Goal: Obtain resource: Obtain resource

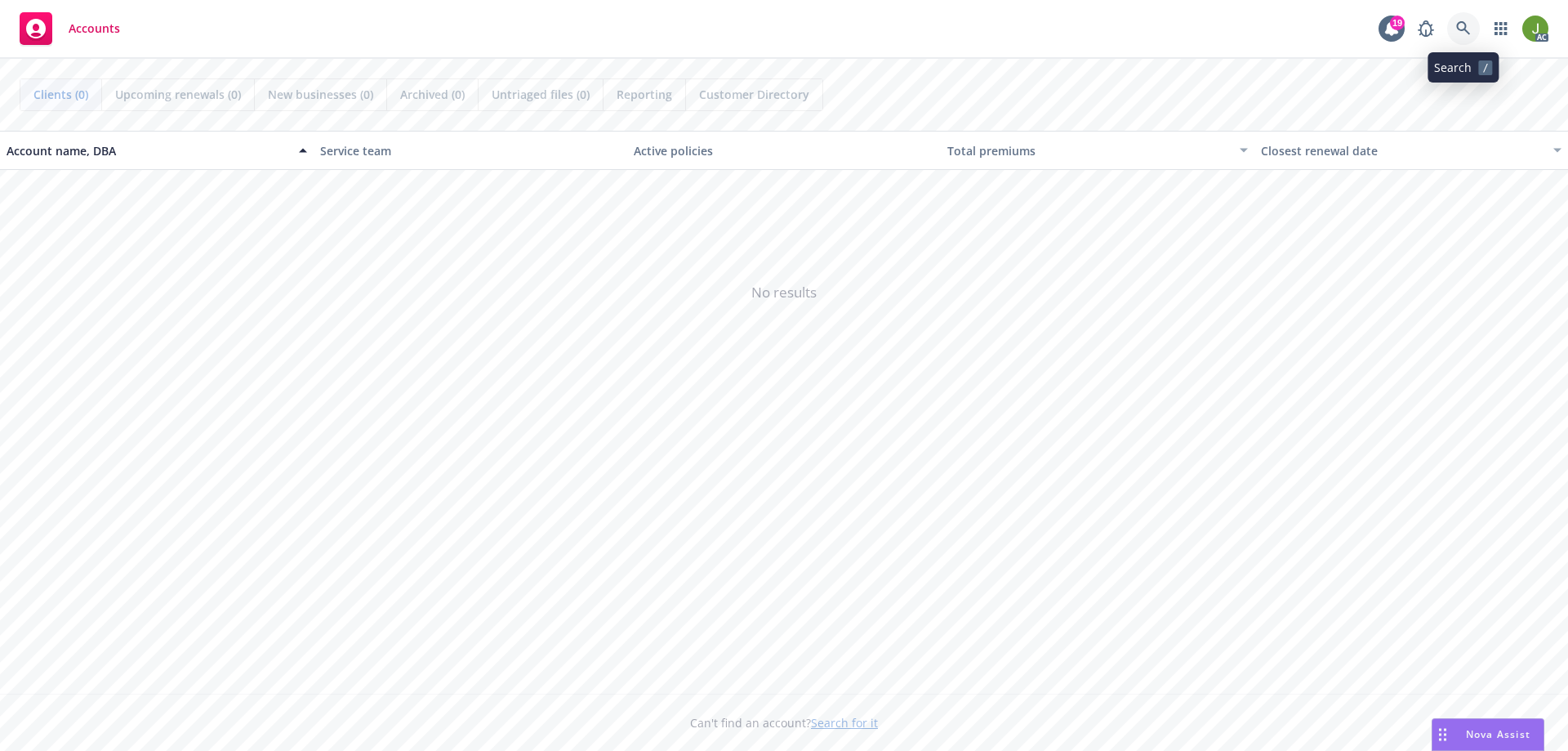
click at [1457, 34] on icon at bounding box center [1463, 28] width 15 height 15
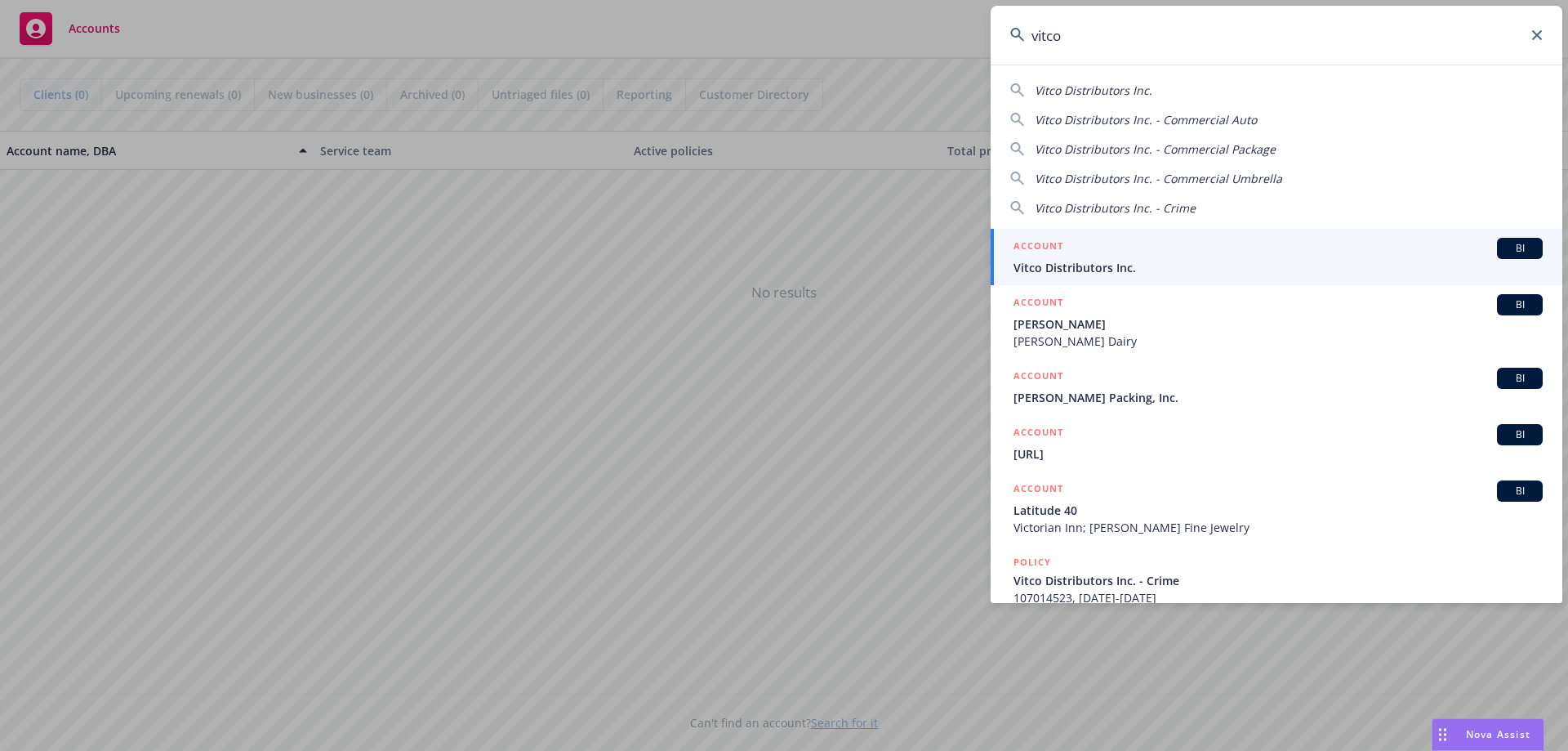
type input "vitco"
click at [1245, 276] on link "ACCOUNT BI Vitco Distributors Inc." at bounding box center [1277, 256] width 572 height 57
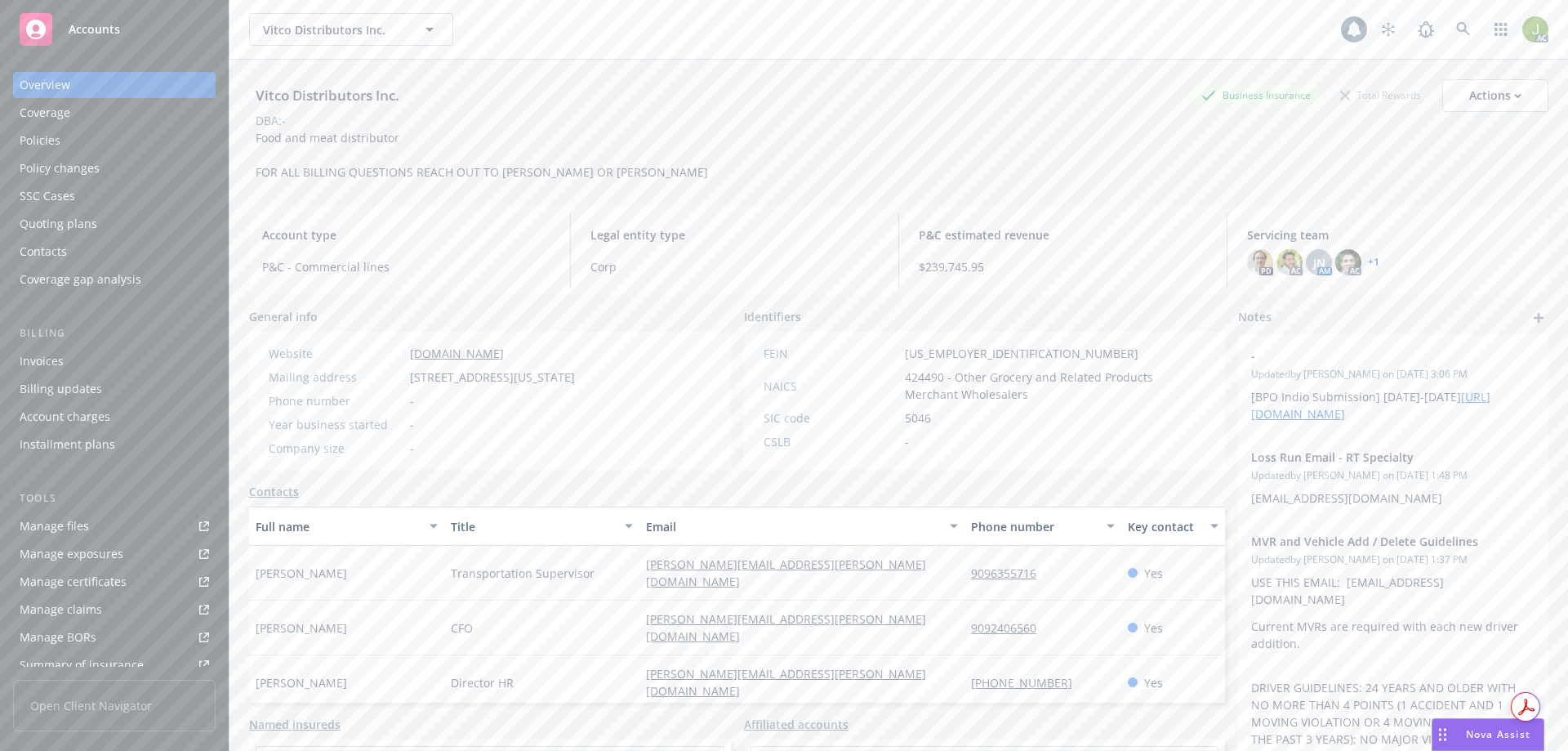
click at [137, 354] on div "Invoices" at bounding box center [115, 361] width 189 height 26
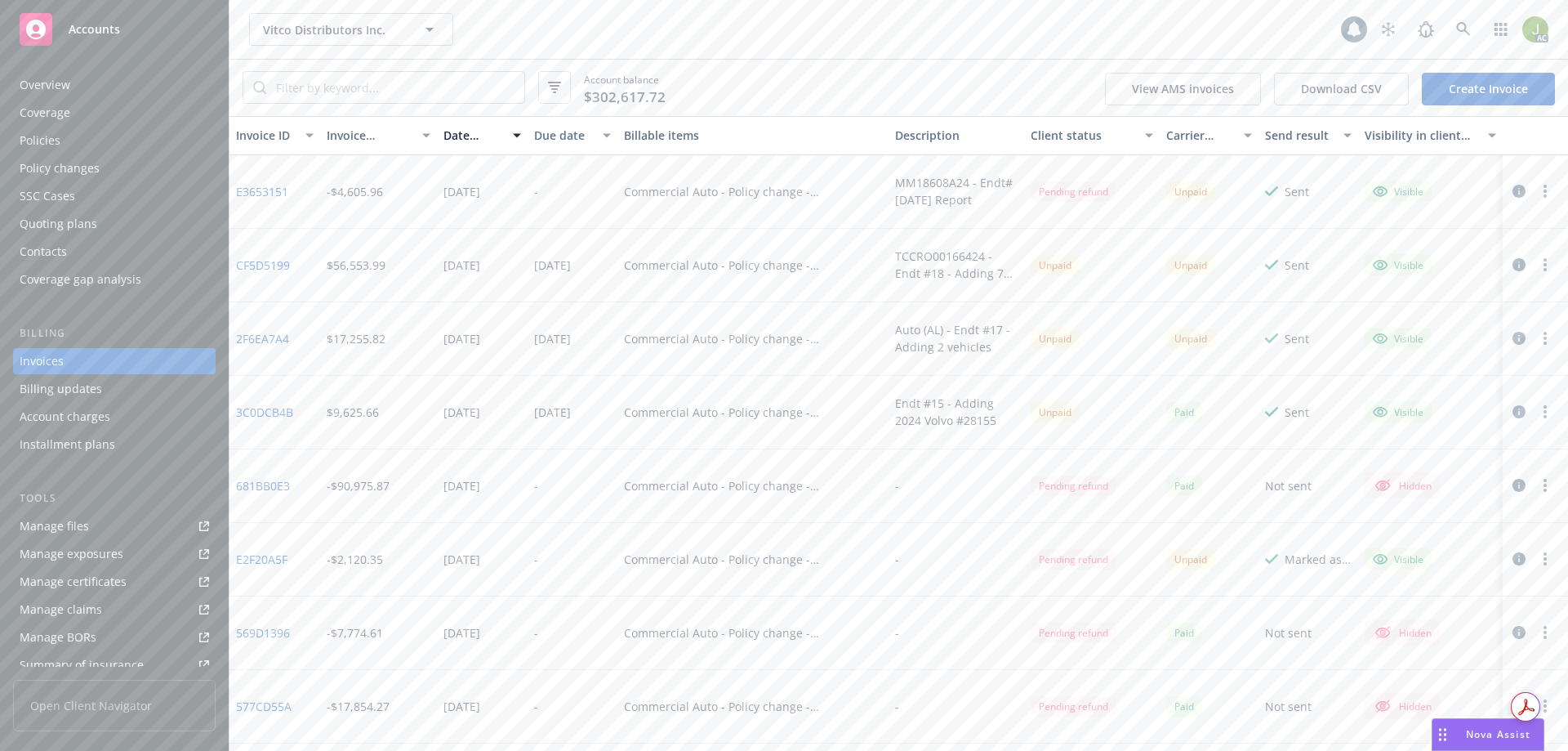
click at [1512, 193] on icon "button" at bounding box center [1518, 190] width 13 height 13
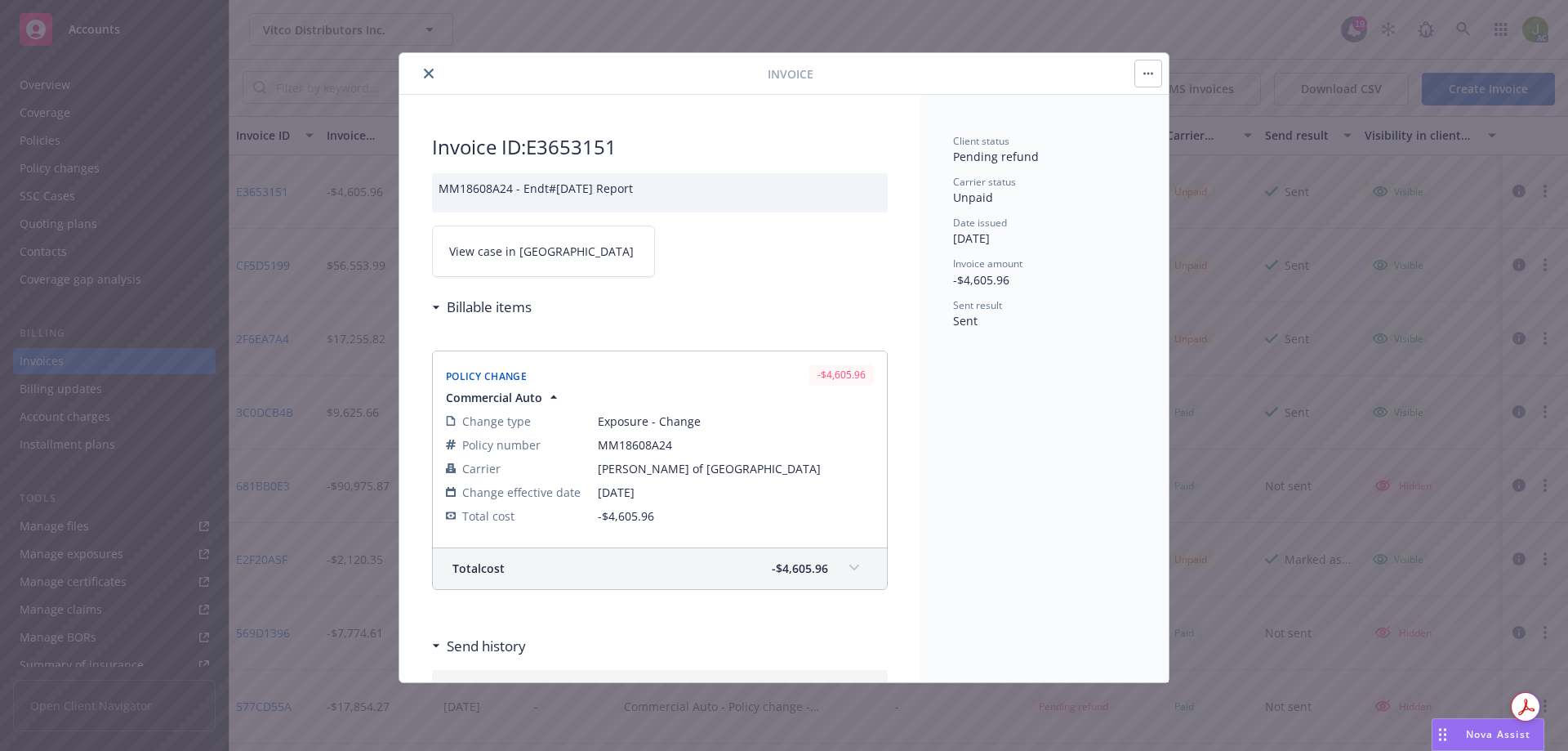
click at [523, 251] on span "View case in [GEOGRAPHIC_DATA]" at bounding box center [541, 250] width 184 height 17
click at [428, 79] on button "close" at bounding box center [429, 74] width 20 height 20
click at [1457, 26] on div "Invoice Invoice ID: E3653151 MM18608A24 - Endt#[DATE] Report View case in SSC B…" at bounding box center [784, 375] width 1568 height 751
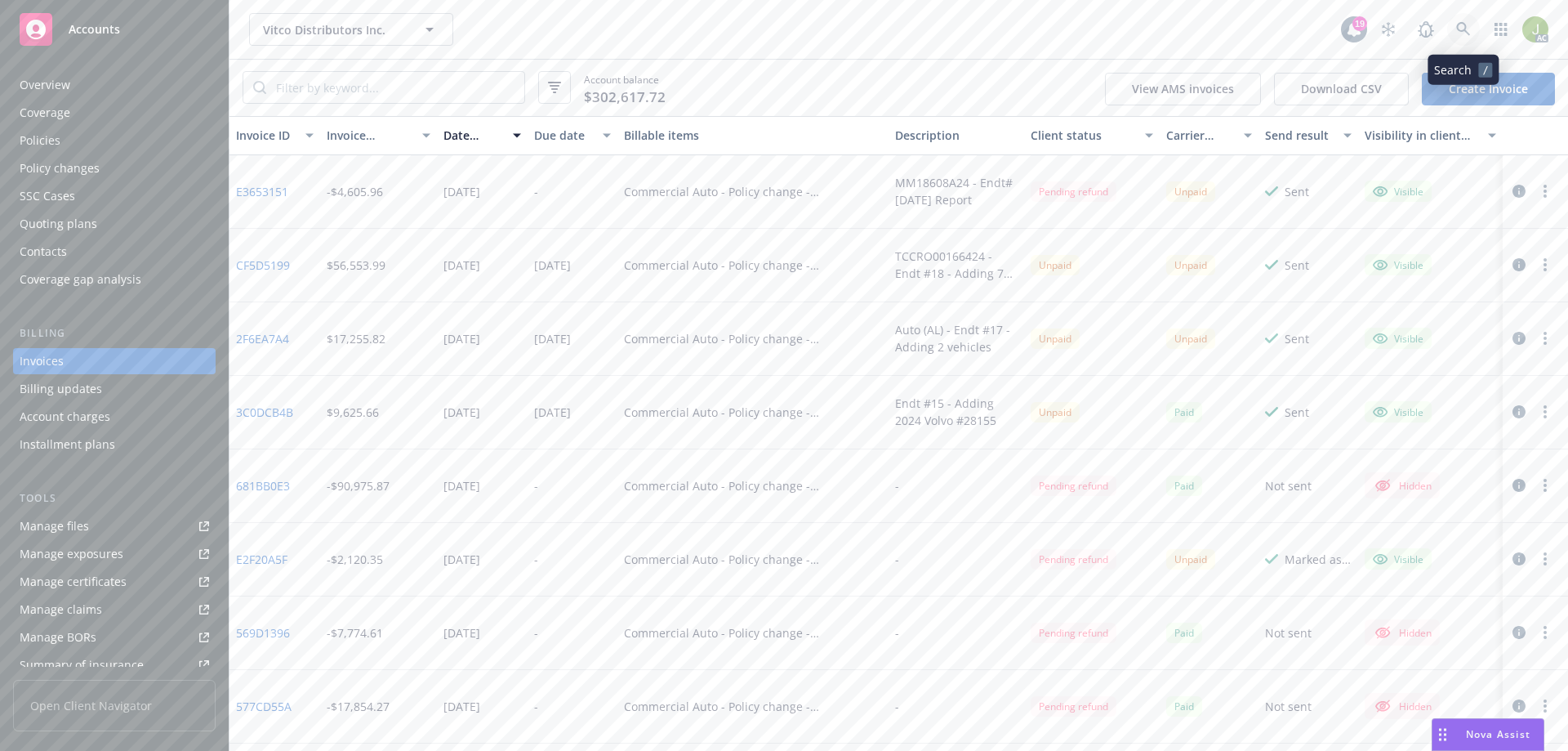
click at [1460, 33] on icon at bounding box center [1463, 29] width 15 height 15
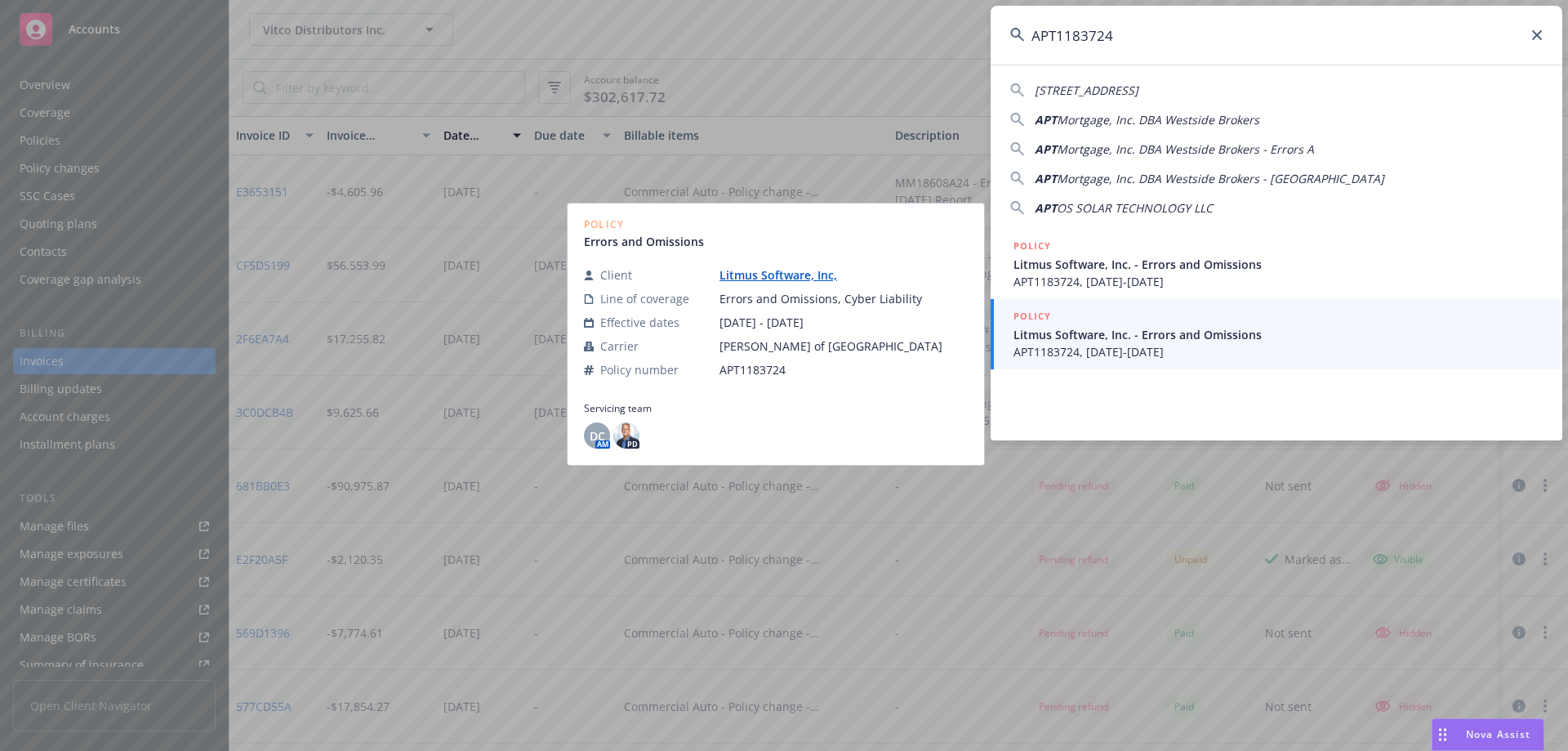
type input "APT1183724"
click at [1199, 358] on span "APT1183724, [DATE]-[DATE]" at bounding box center [1278, 351] width 529 height 17
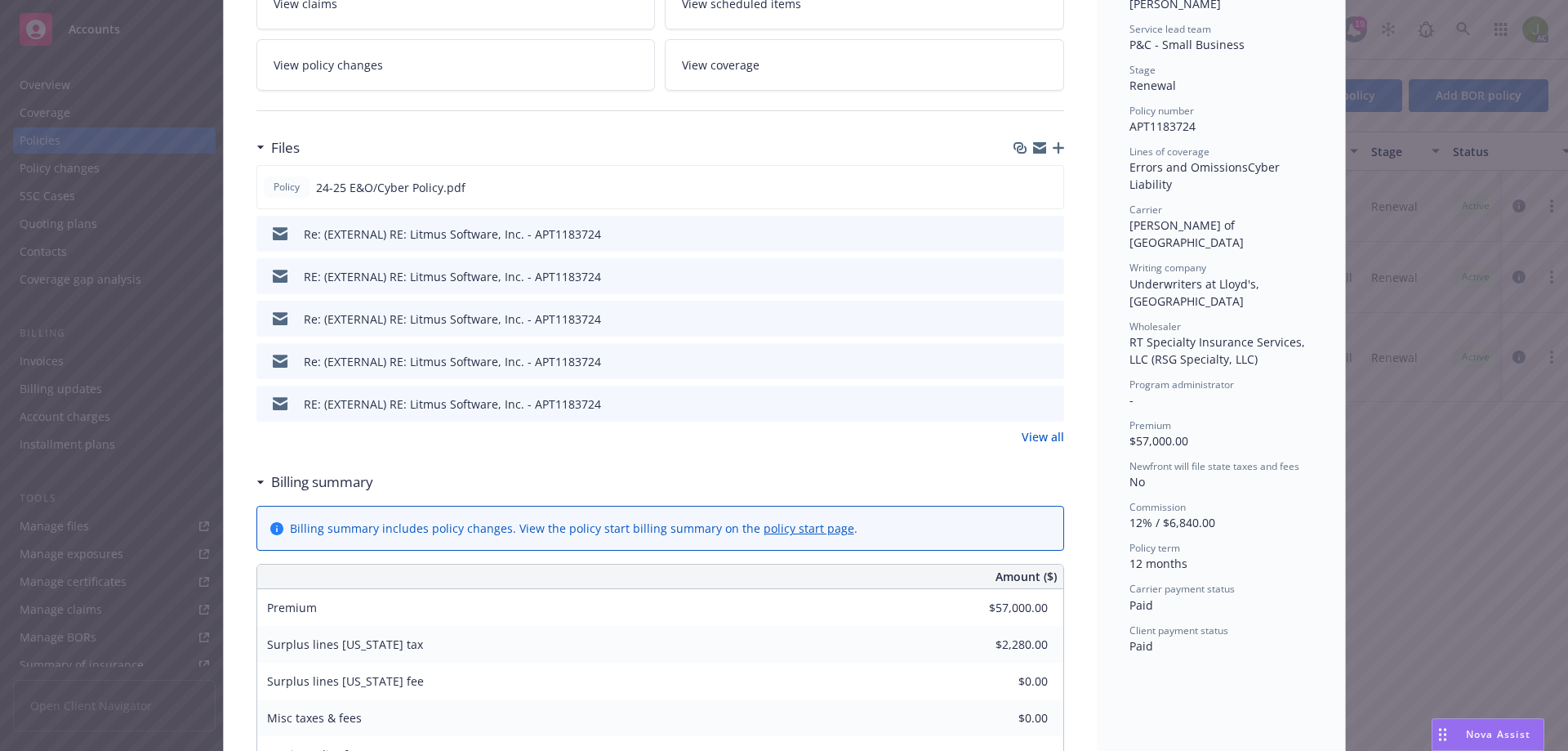
scroll to position [327, 0]
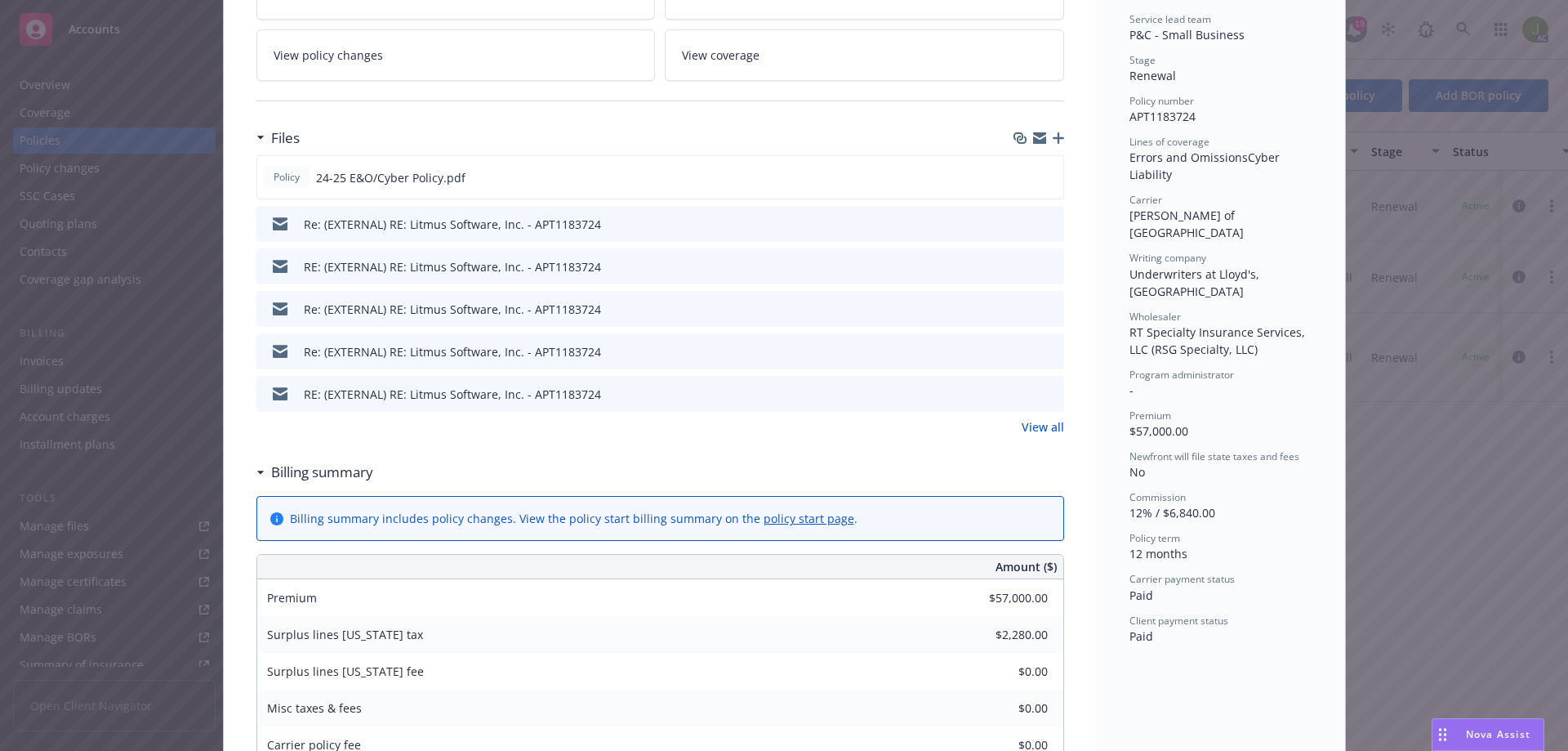
click at [1054, 423] on link "View all" at bounding box center [1043, 426] width 43 height 17
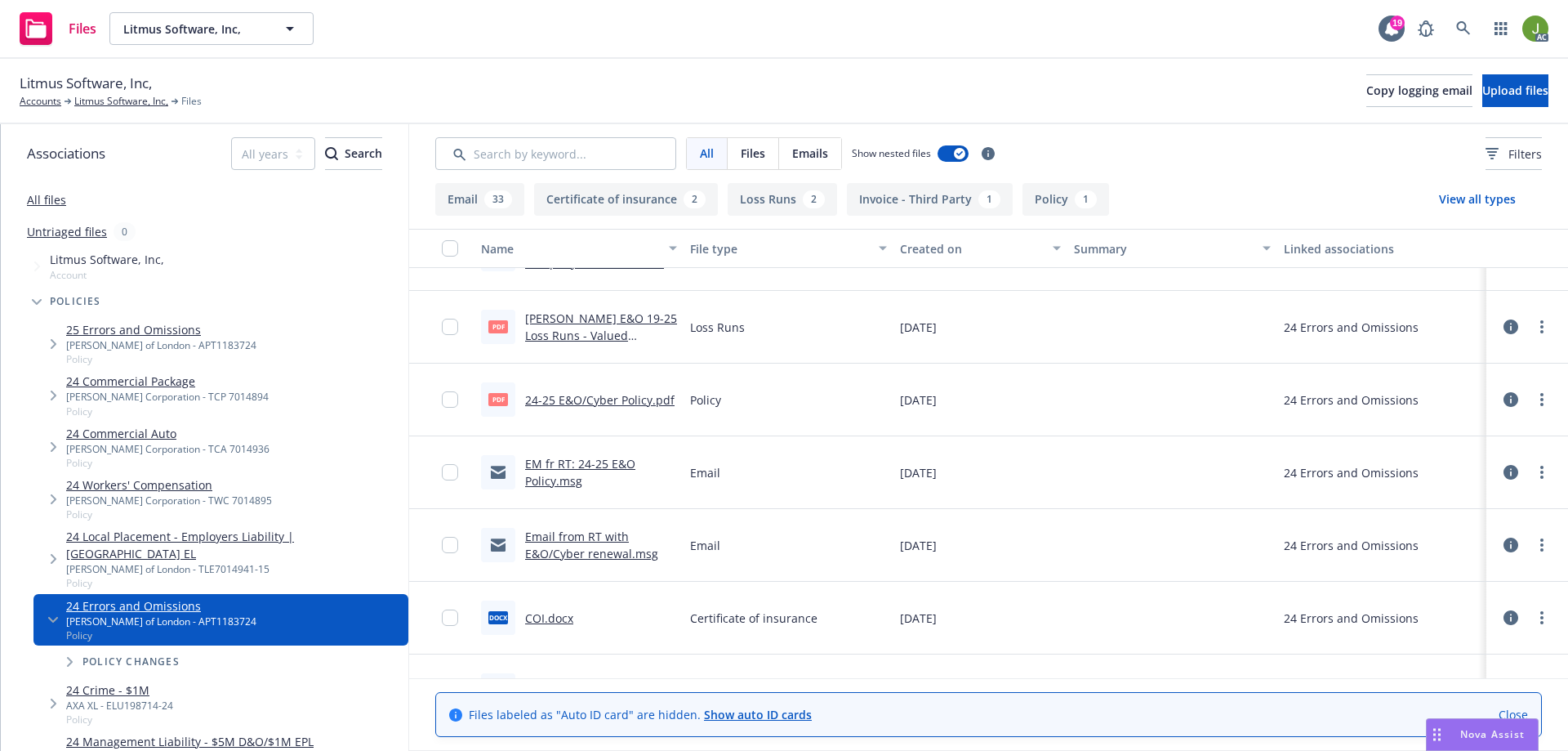
scroll to position [2370, 0]
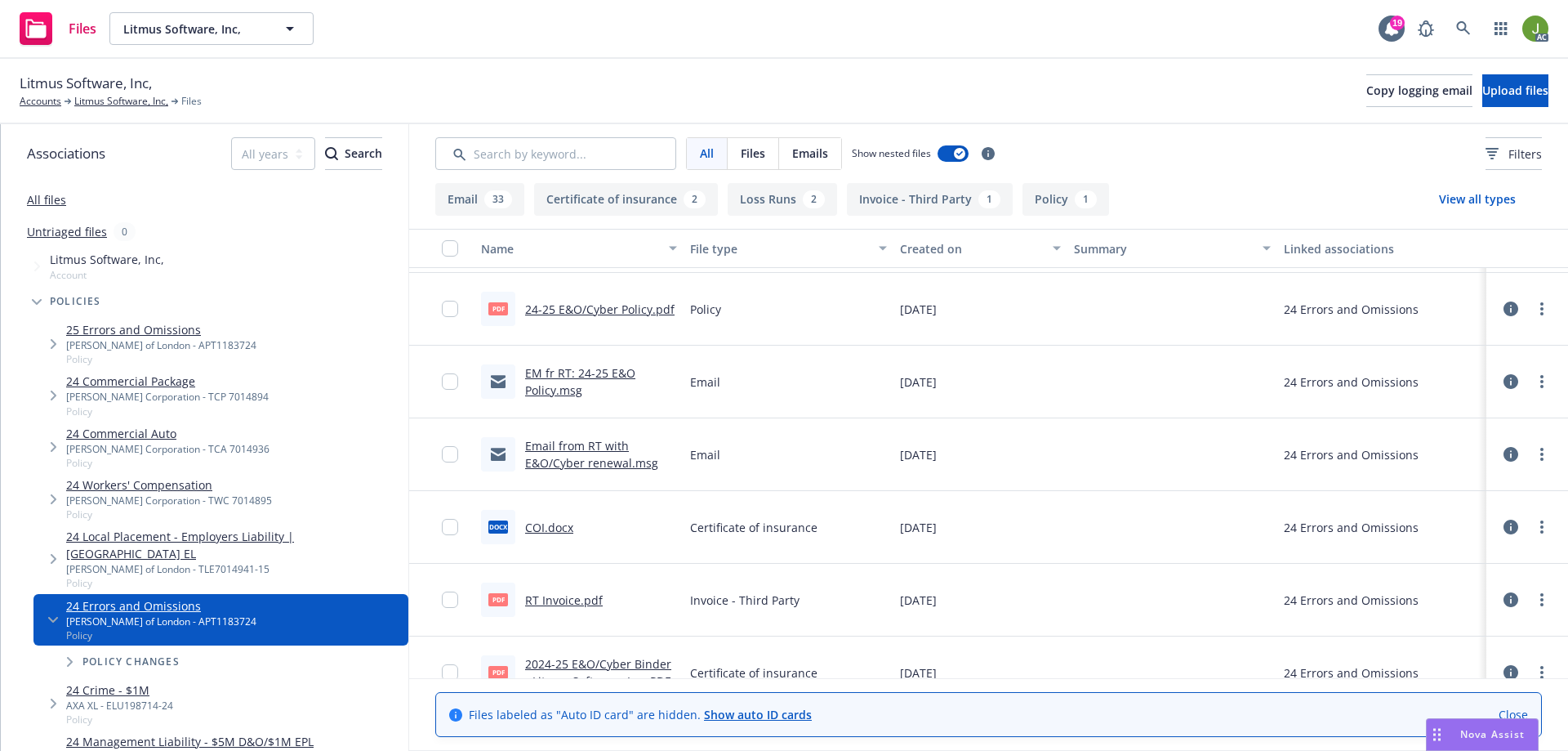
click at [582, 605] on link "RT Invoice.pdf" at bounding box center [564, 600] width 78 height 16
click at [1452, 34] on link at bounding box center [1463, 28] width 33 height 33
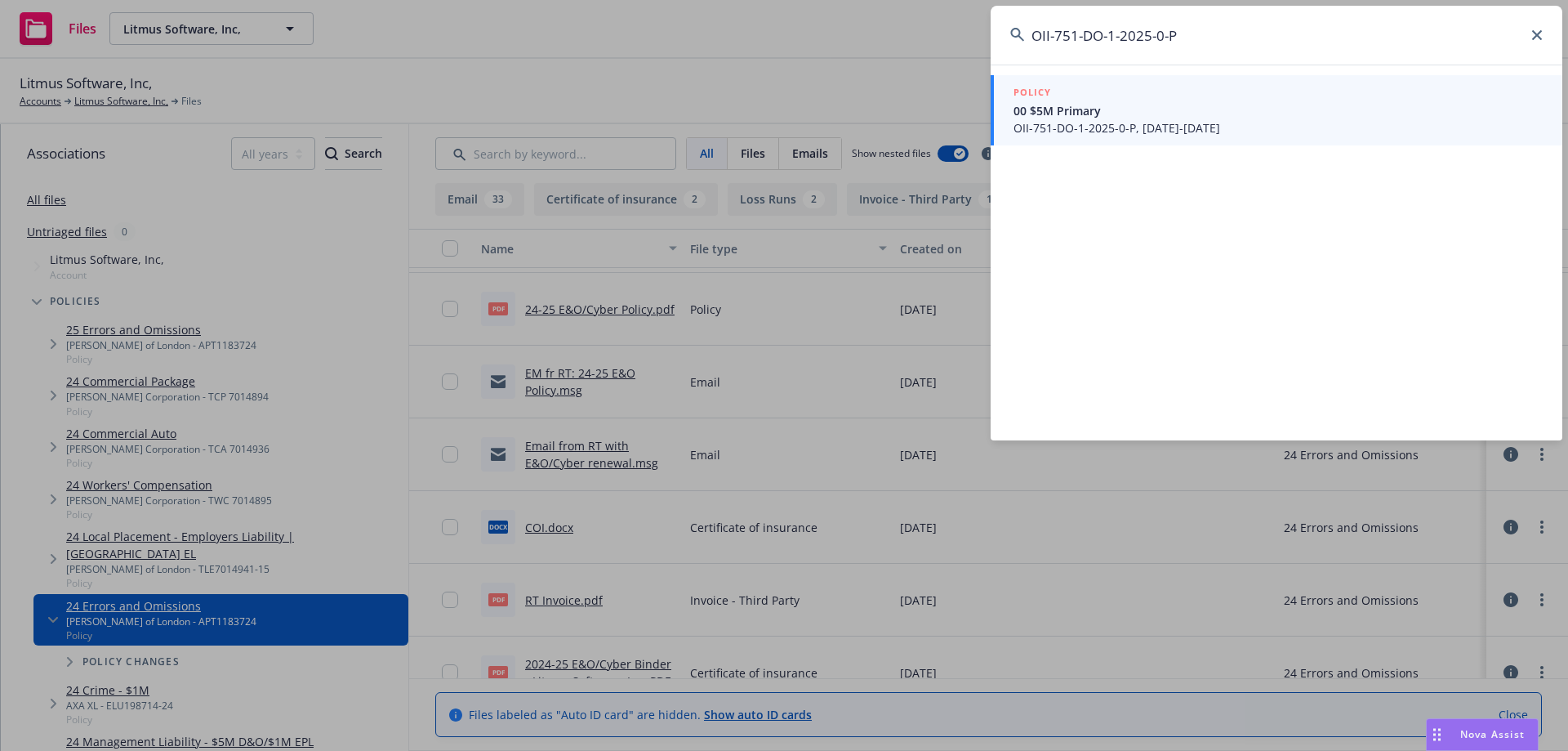
type input "OII-751-DO-1-2025-0-P"
click at [1204, 126] on span "OII-751-DO-1-2025-0-P, 07/15/2025-07/15/2026" at bounding box center [1278, 128] width 529 height 17
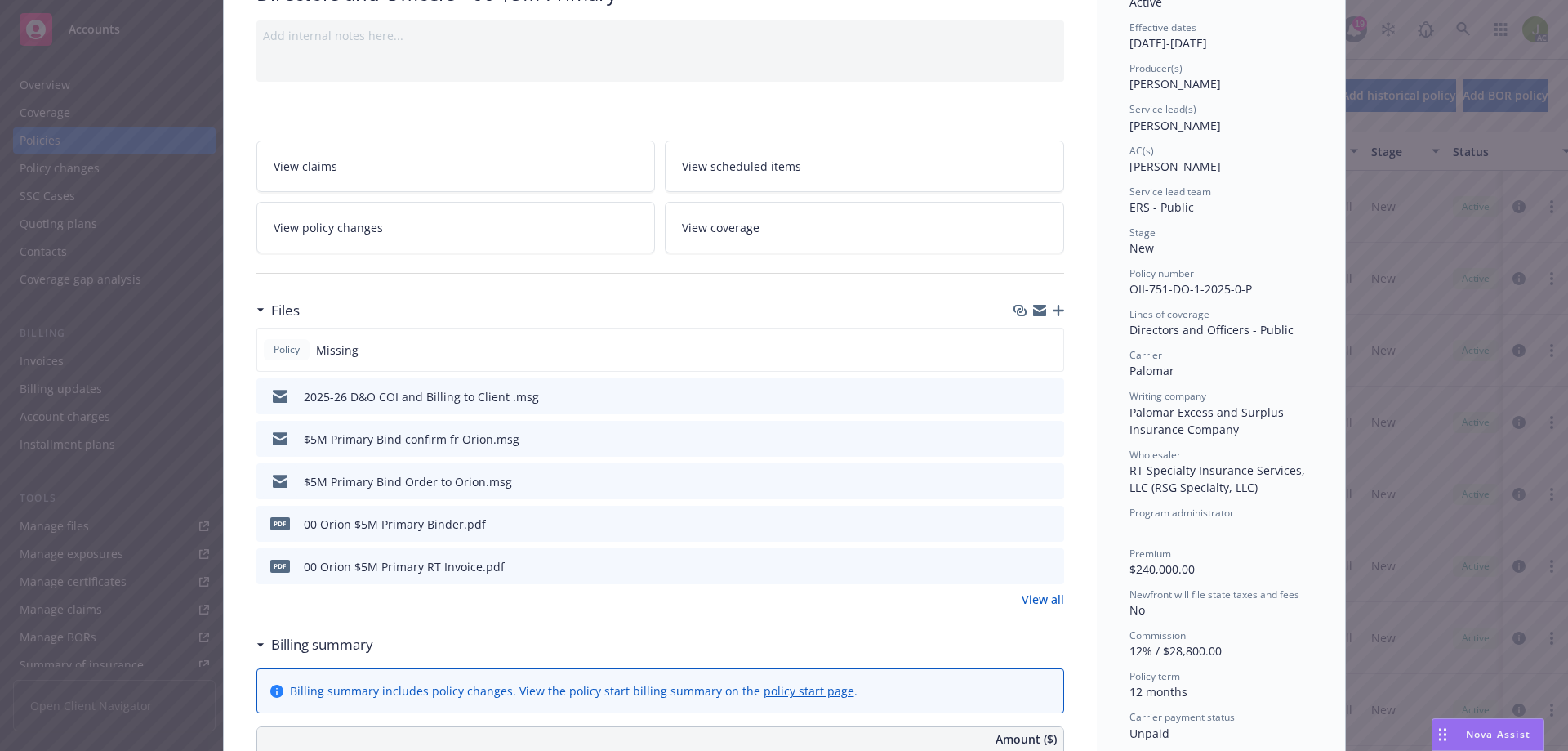
scroll to position [164, 0]
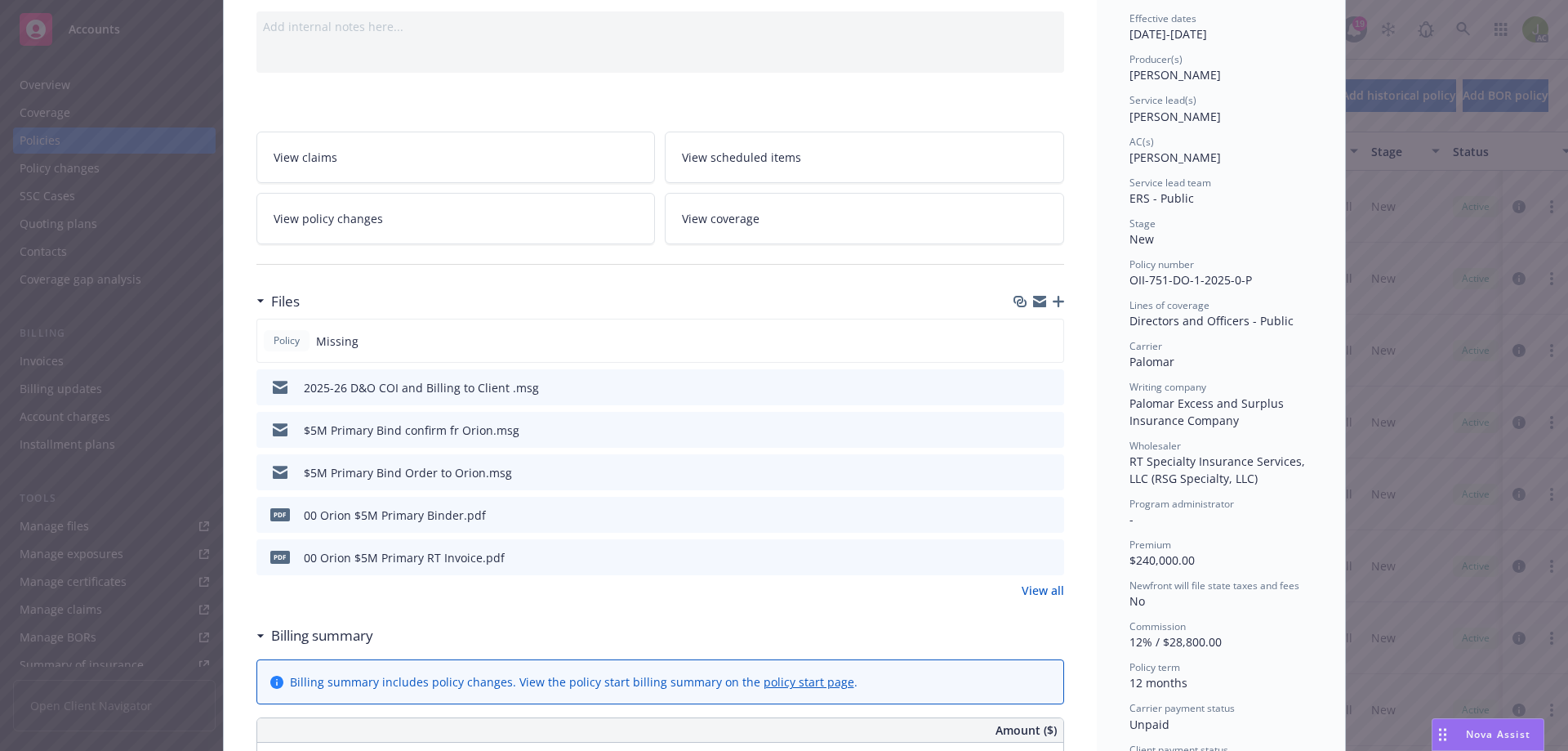
click at [1016, 557] on icon "download file" at bounding box center [1021, 555] width 11 height 10
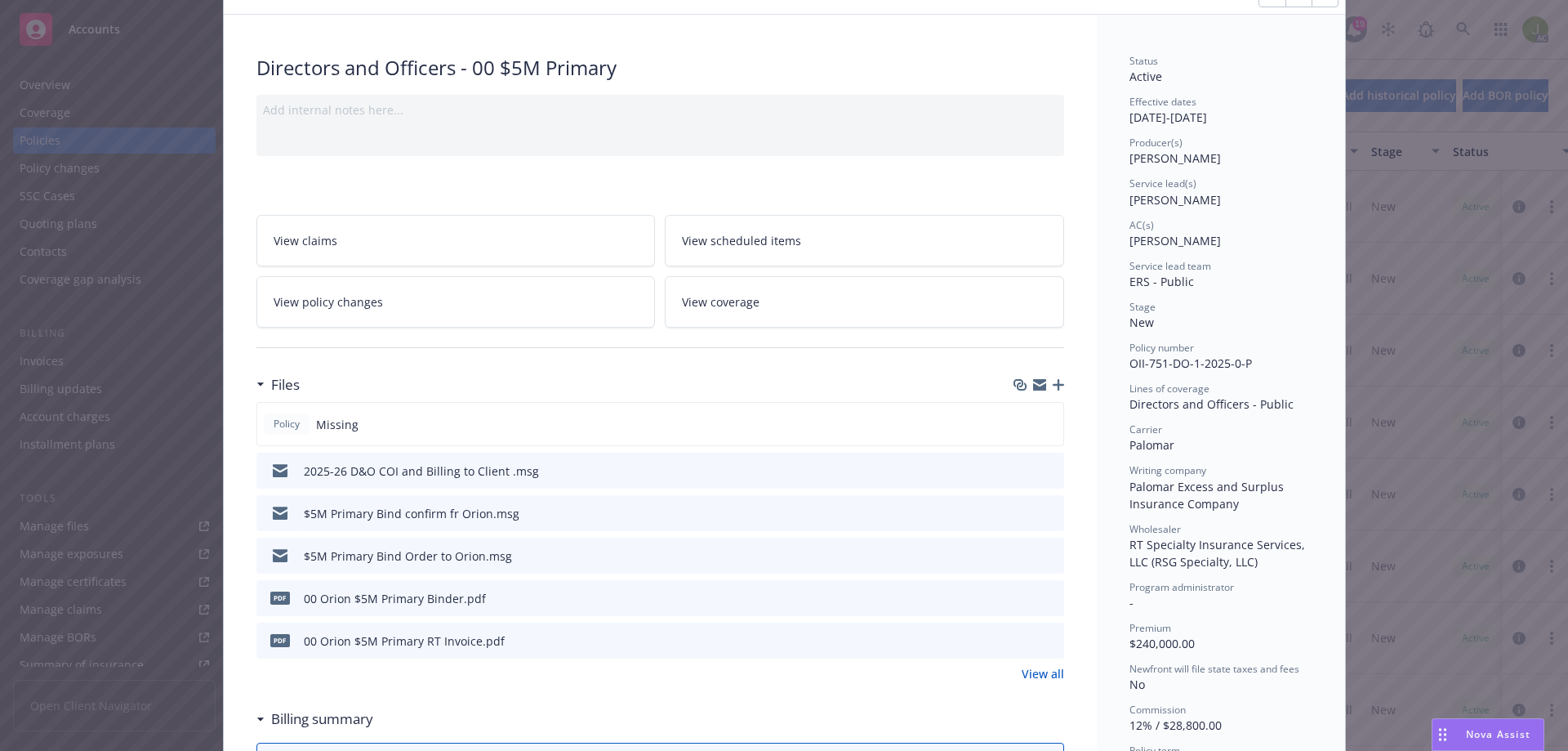
scroll to position [0, 0]
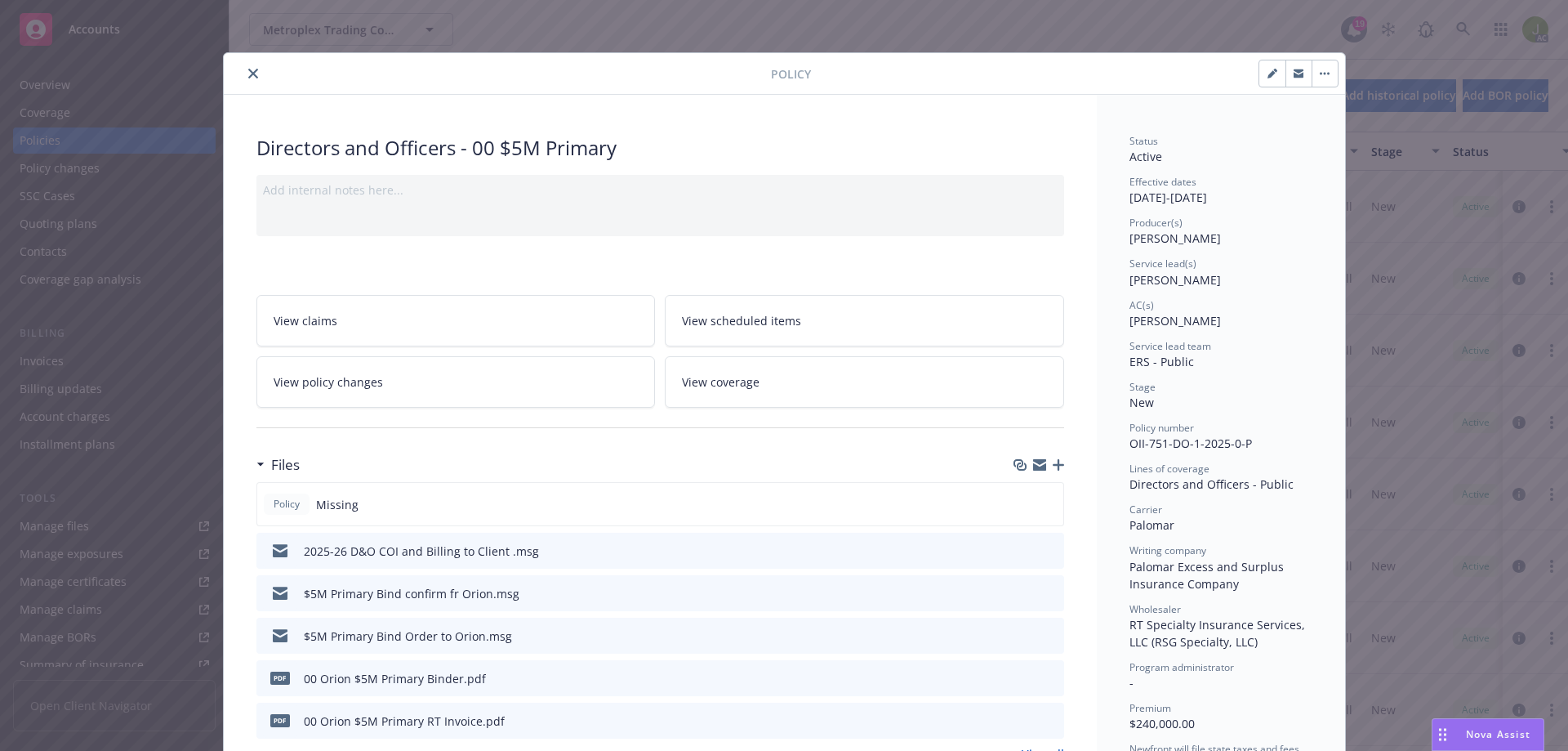
click at [248, 70] on icon "close" at bounding box center [253, 74] width 10 height 10
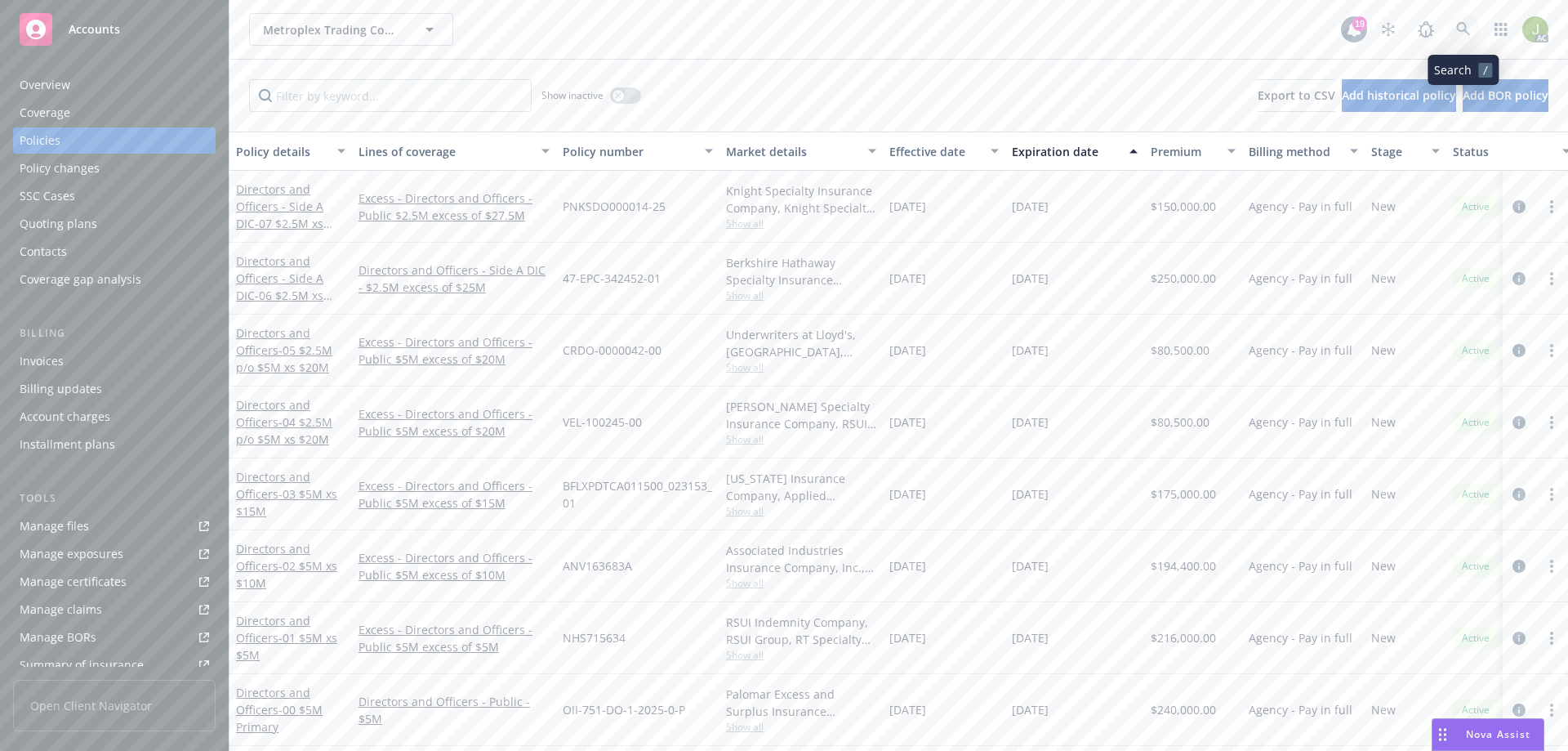
click at [1469, 19] on link at bounding box center [1463, 29] width 33 height 33
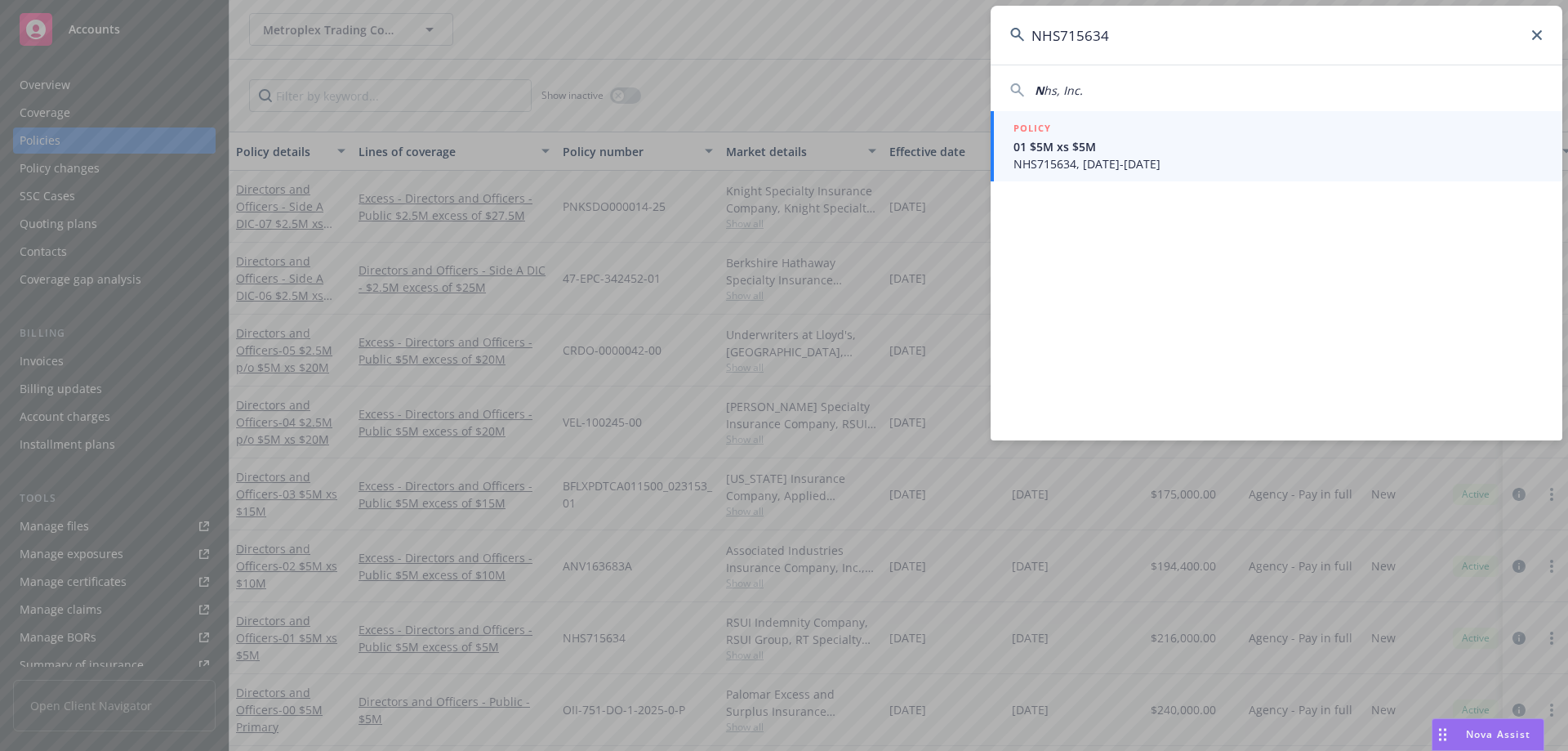
type input "NHS715634"
click at [1180, 173] on link "POLICY 01 $5M xs $5M NHS715634, 07/15/2025-07/15/2026" at bounding box center [1277, 146] width 572 height 70
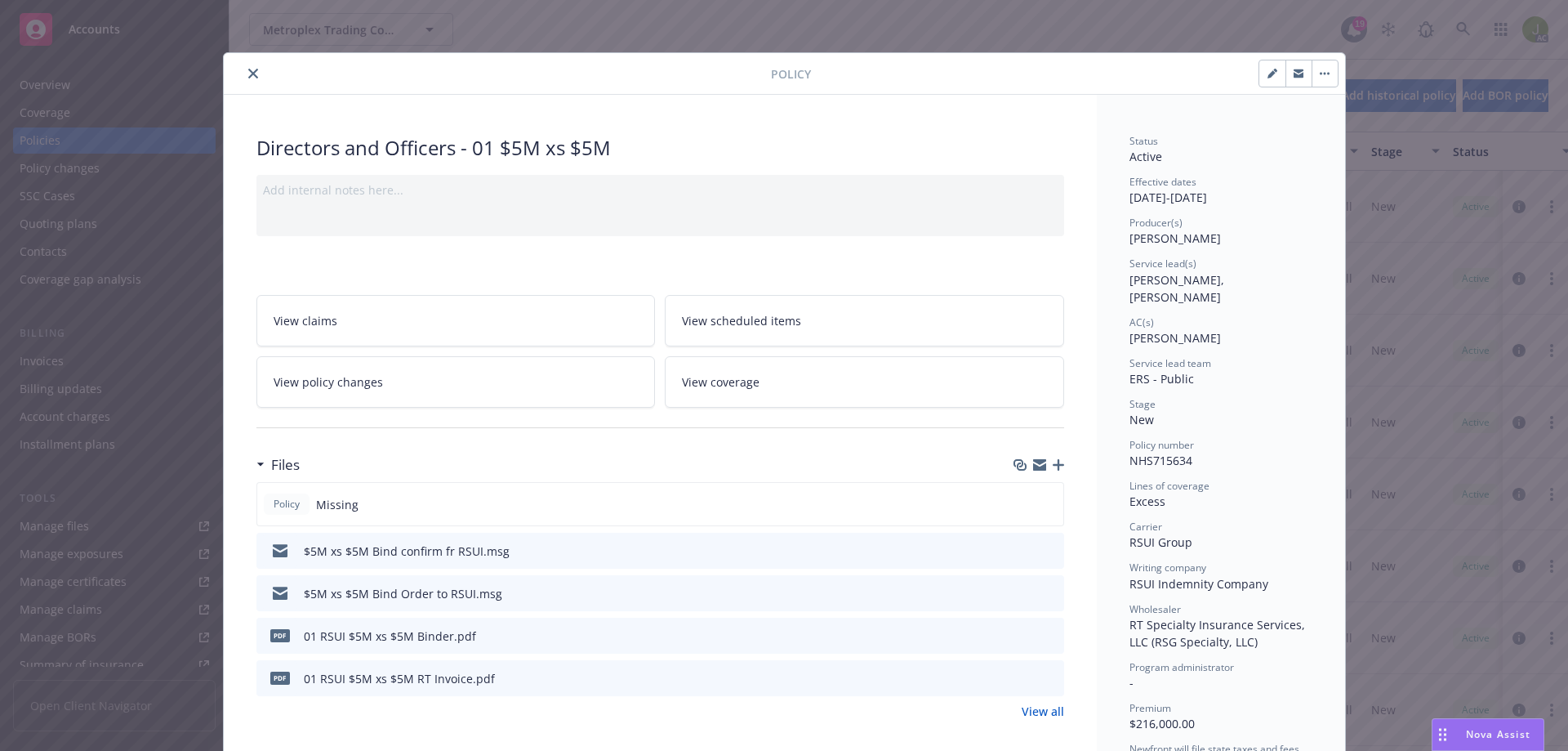
scroll to position [82, 0]
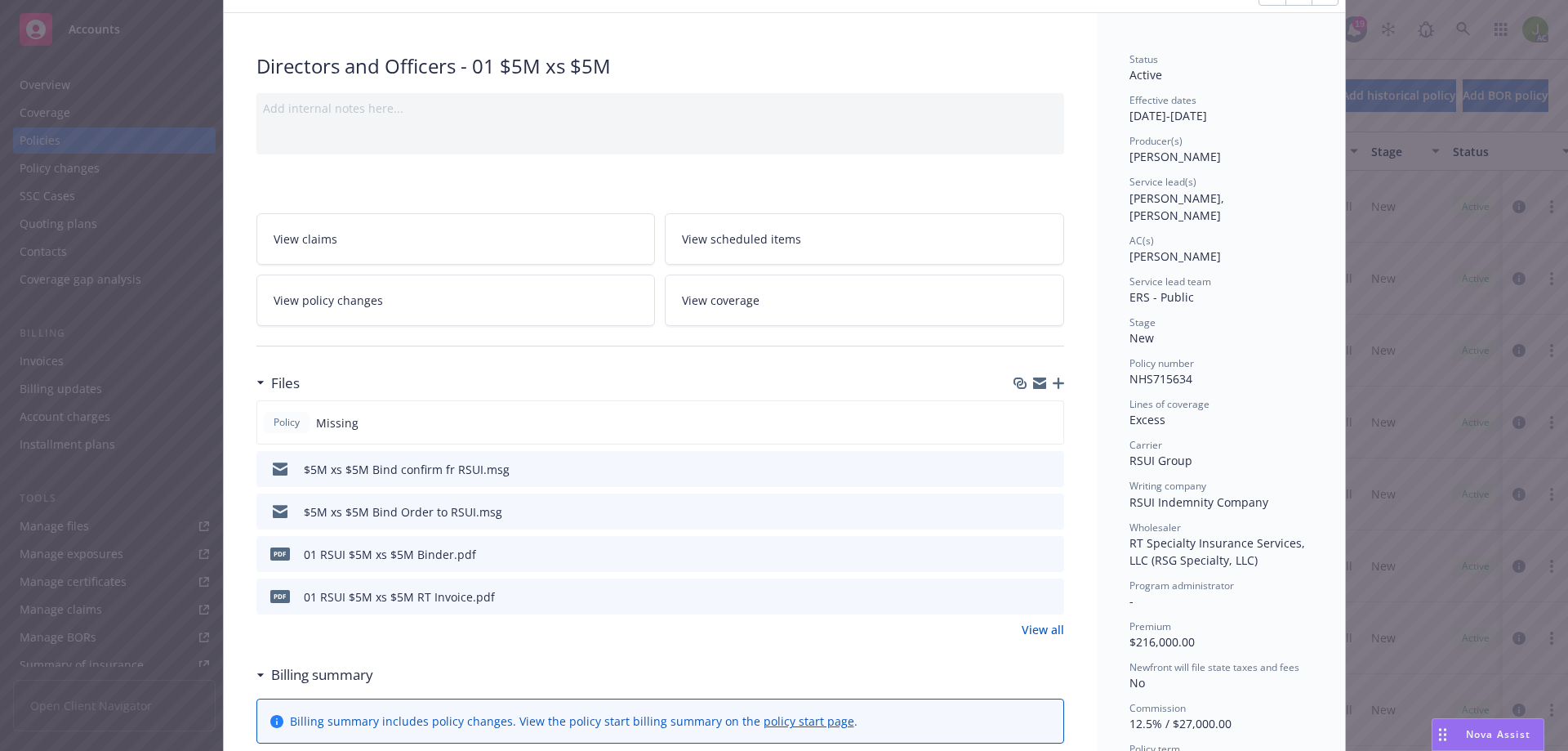
click at [1022, 598] on button "download file" at bounding box center [1022, 595] width 16 height 16
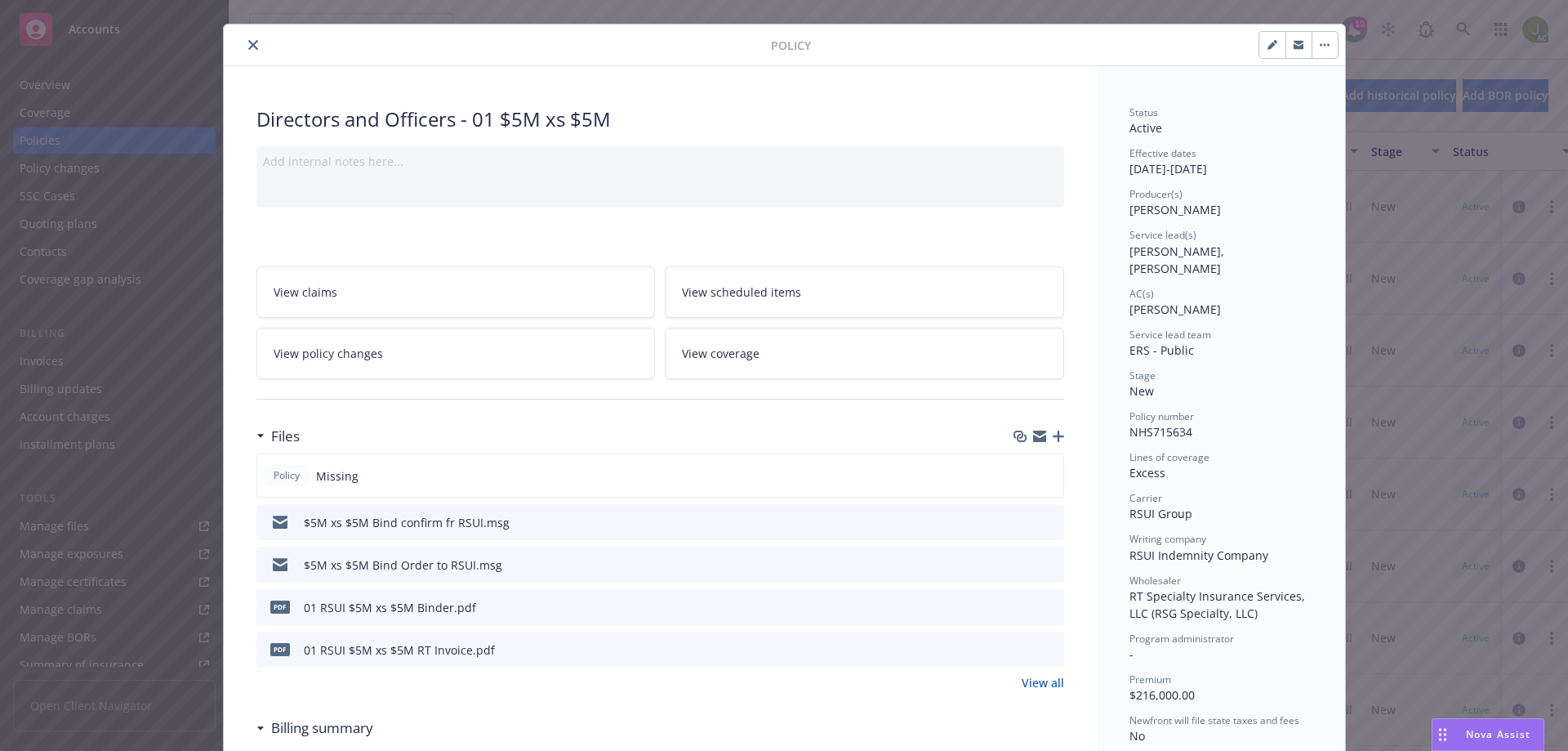
scroll to position [0, 0]
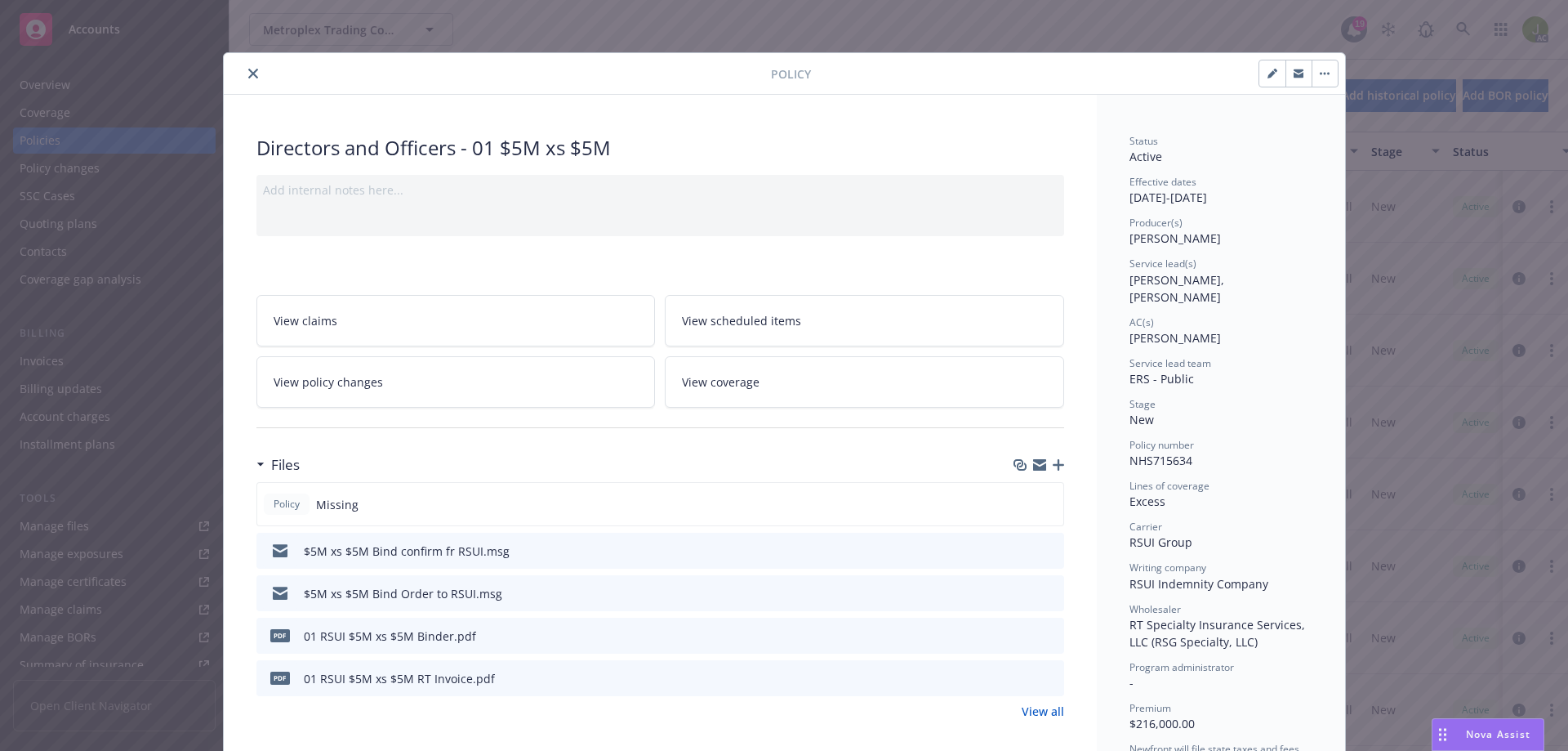
drag, startPoint x: 239, startPoint y: 79, endPoint x: 328, endPoint y: 85, distance: 89.2
click at [243, 79] on button "close" at bounding box center [253, 74] width 20 height 20
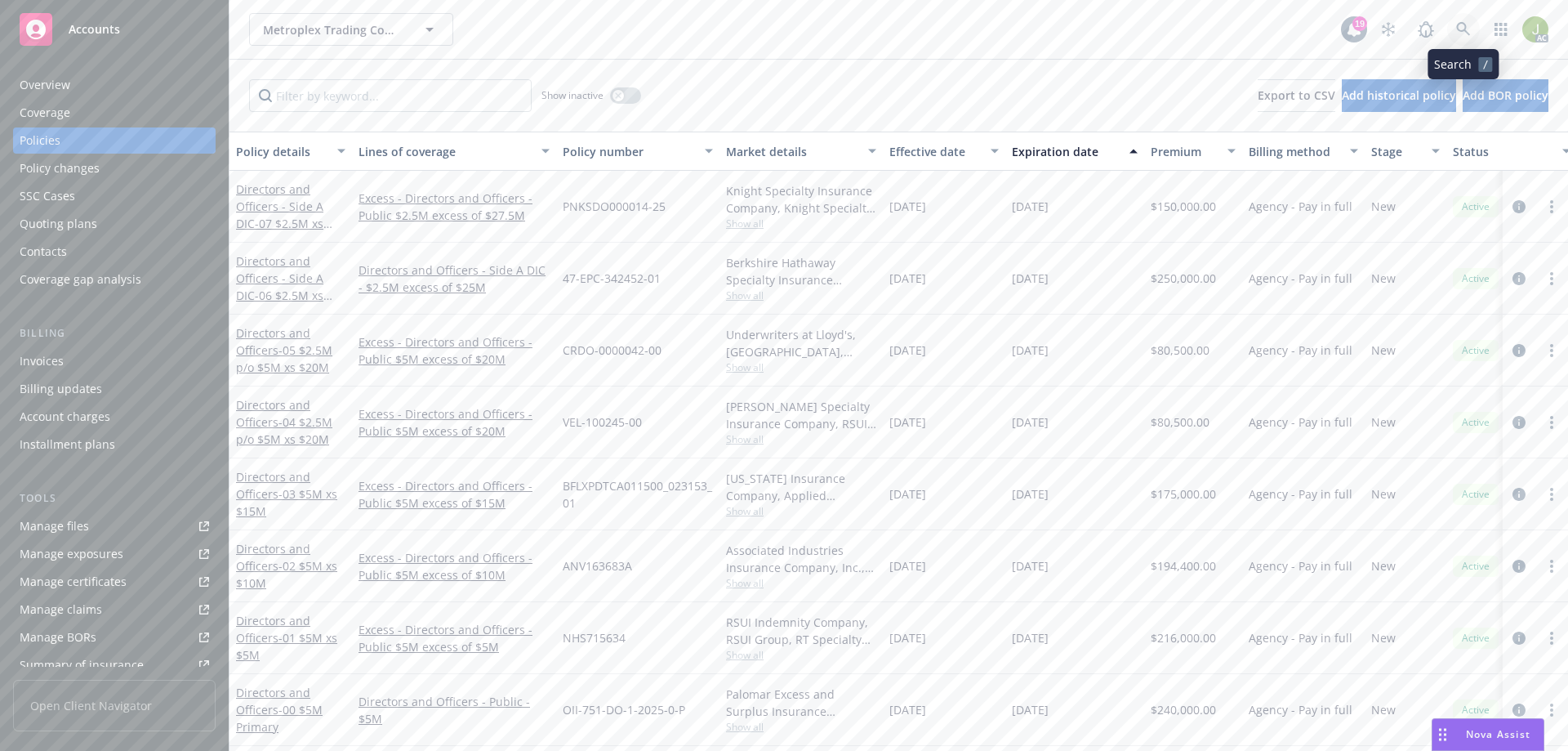
click at [1471, 38] on link at bounding box center [1463, 29] width 33 height 33
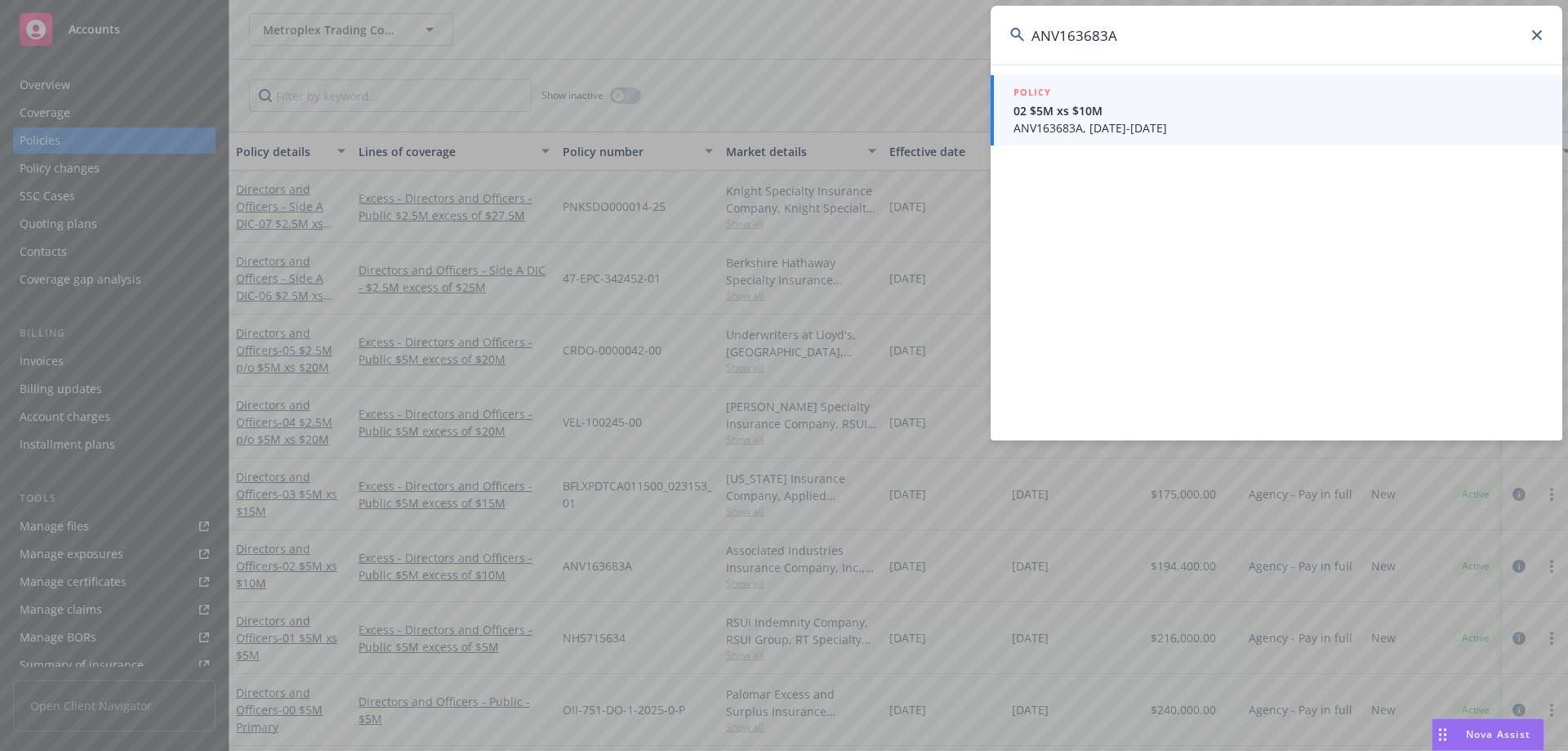
type input "ANV163683A"
click at [1076, 133] on span "ANV163683A, 07/15/2025-07/15/2026" at bounding box center [1278, 128] width 529 height 17
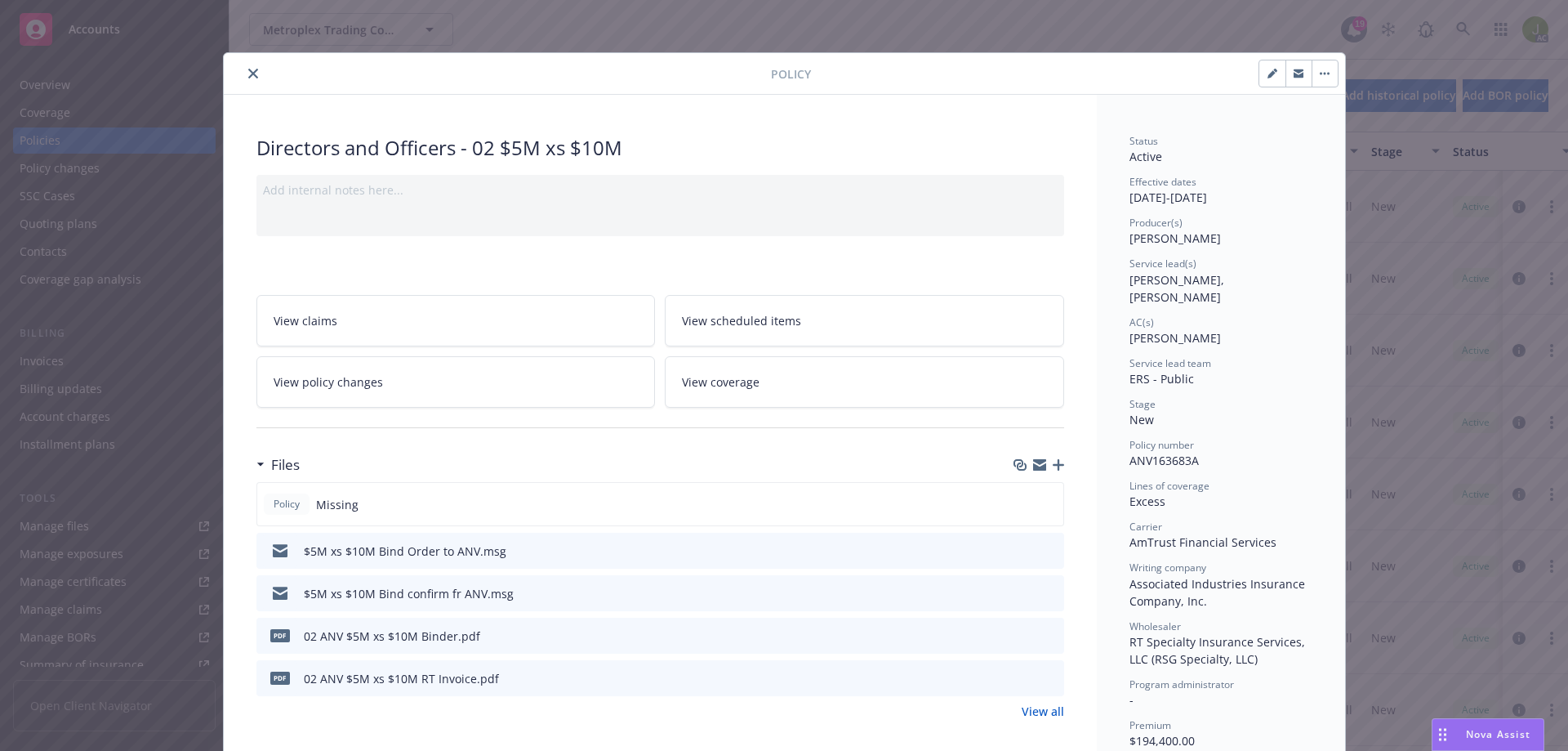
click at [1016, 676] on icon "download file" at bounding box center [1021, 676] width 11 height 10
click at [243, 71] on button "close" at bounding box center [253, 74] width 20 height 20
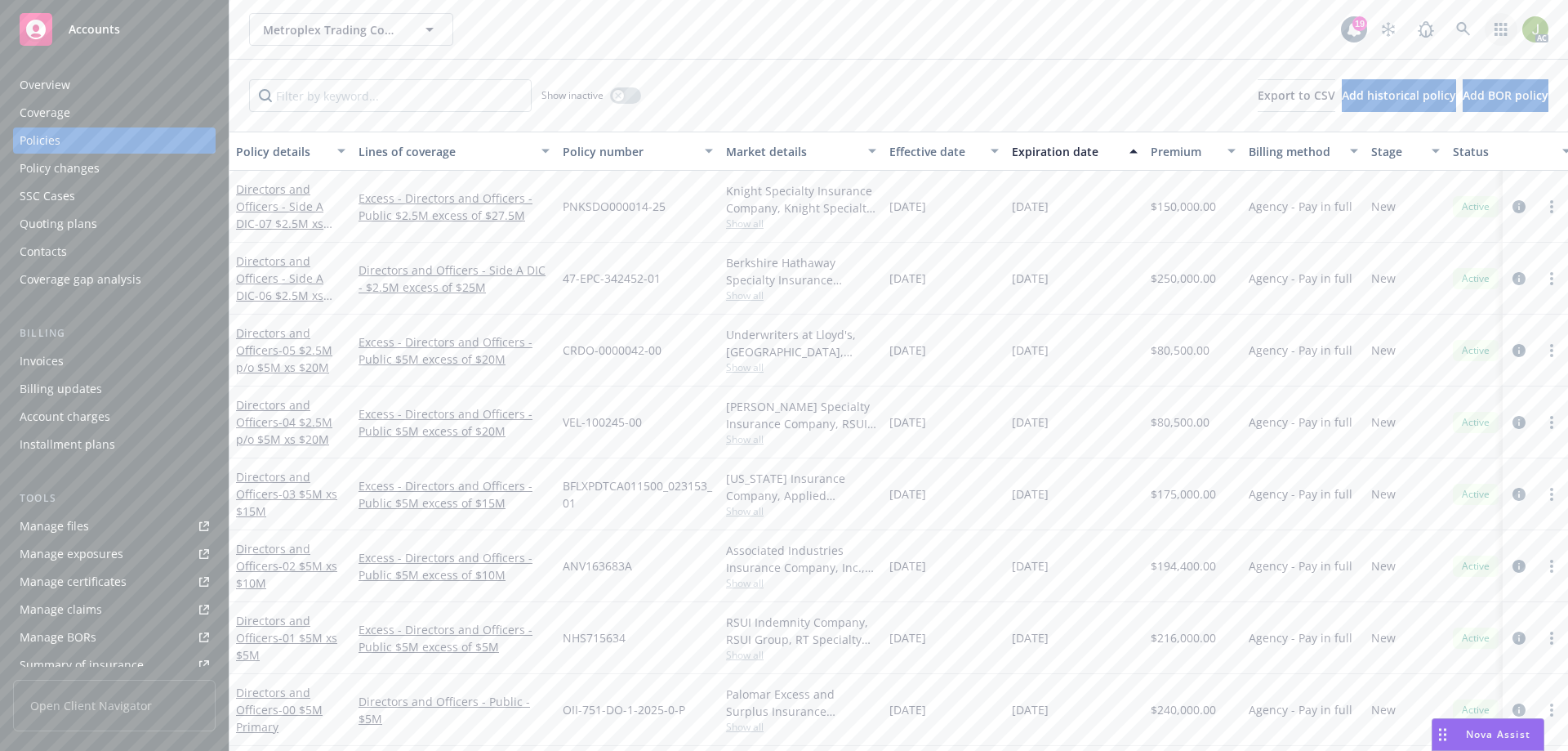
drag, startPoint x: 1497, startPoint y: 29, endPoint x: 1479, endPoint y: 27, distance: 18.1
click at [1479, 27] on div "AC" at bounding box center [1459, 29] width 176 height 33
click at [1479, 27] on link at bounding box center [1463, 29] width 33 height 33
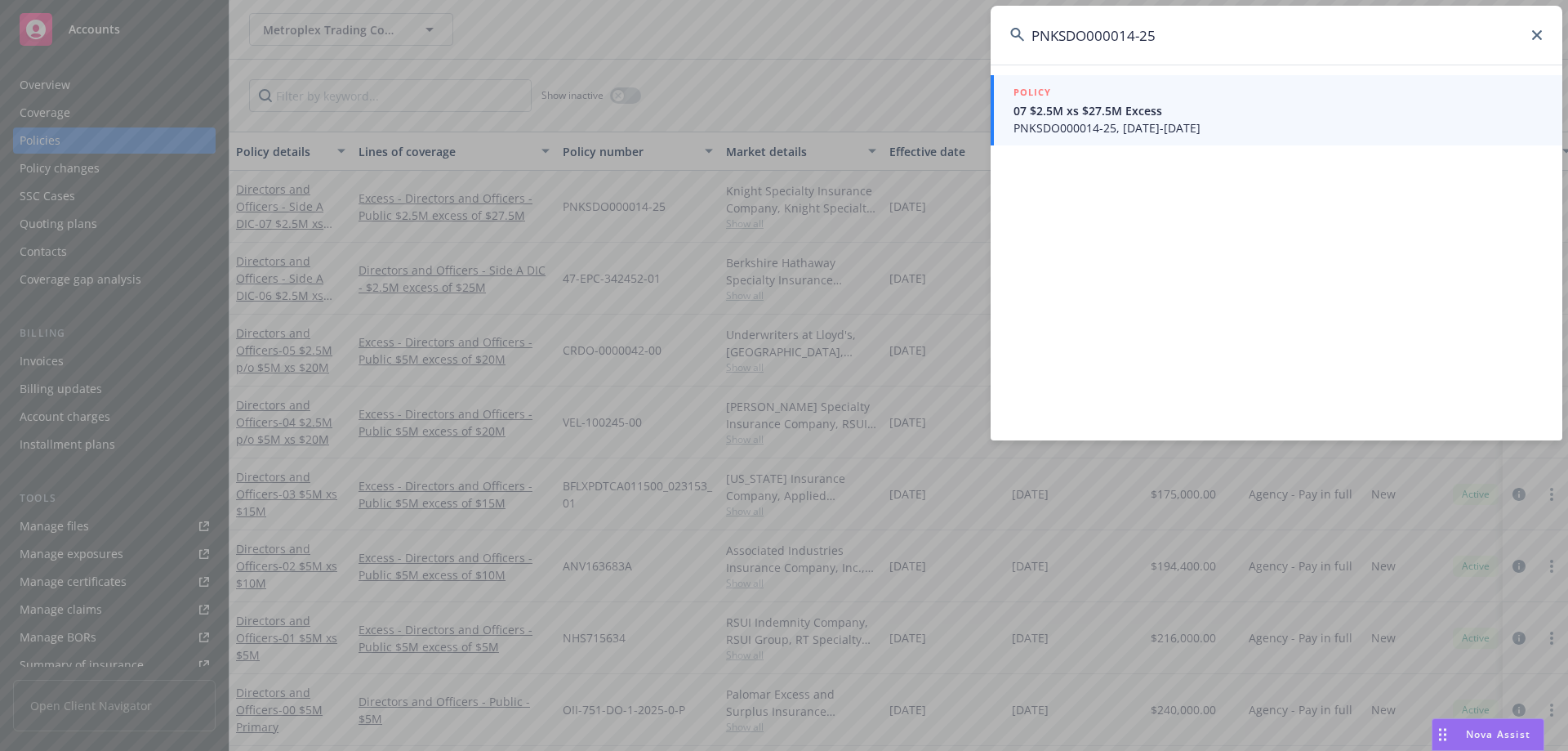
type input "PNKSDO000014-25"
click at [1217, 109] on span "07 $2.5M xs $27.5M Excess" at bounding box center [1278, 110] width 529 height 17
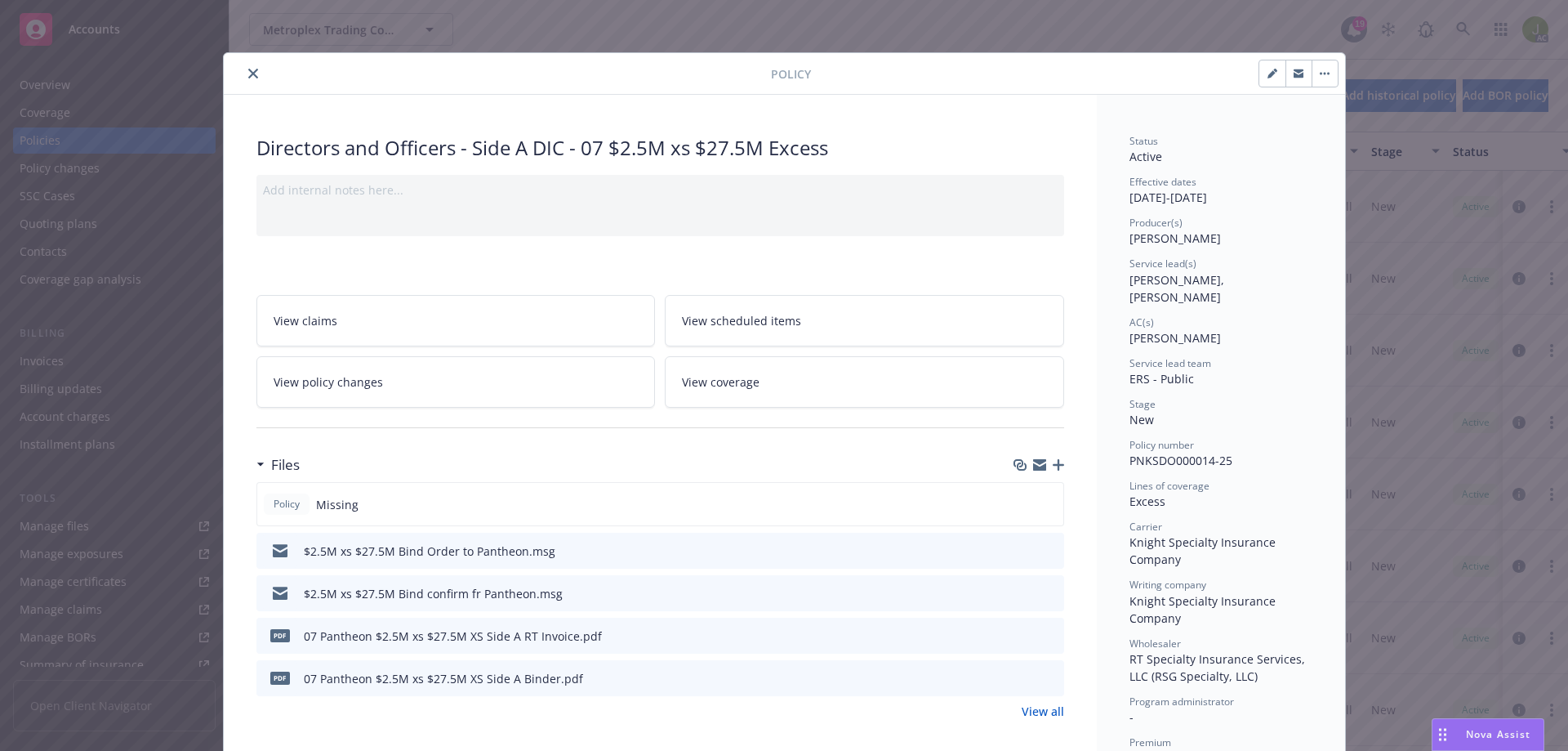
click at [1016, 630] on icon "download file" at bounding box center [1021, 633] width 11 height 10
click at [248, 72] on icon "close" at bounding box center [253, 74] width 10 height 10
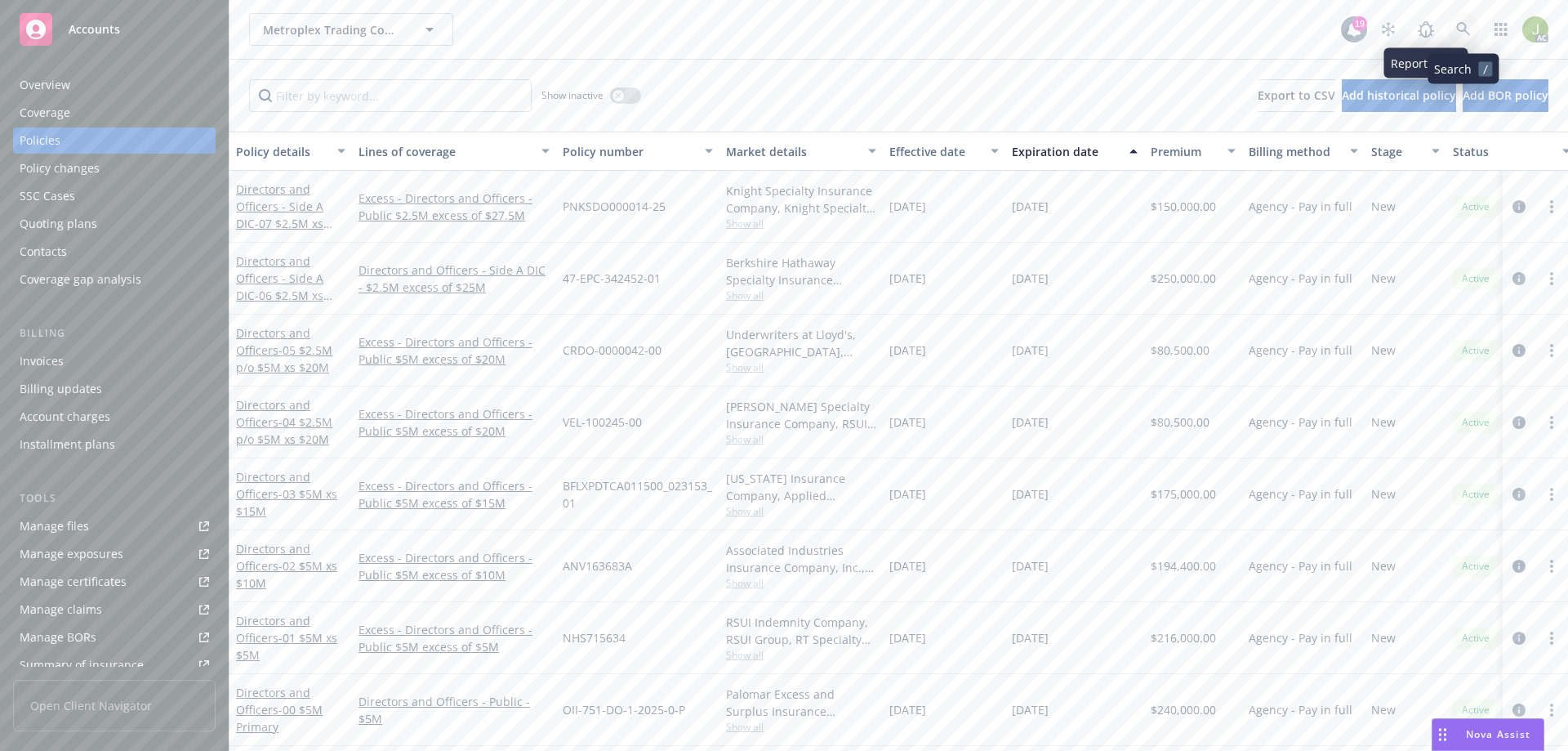
click at [1454, 36] on link at bounding box center [1463, 29] width 33 height 33
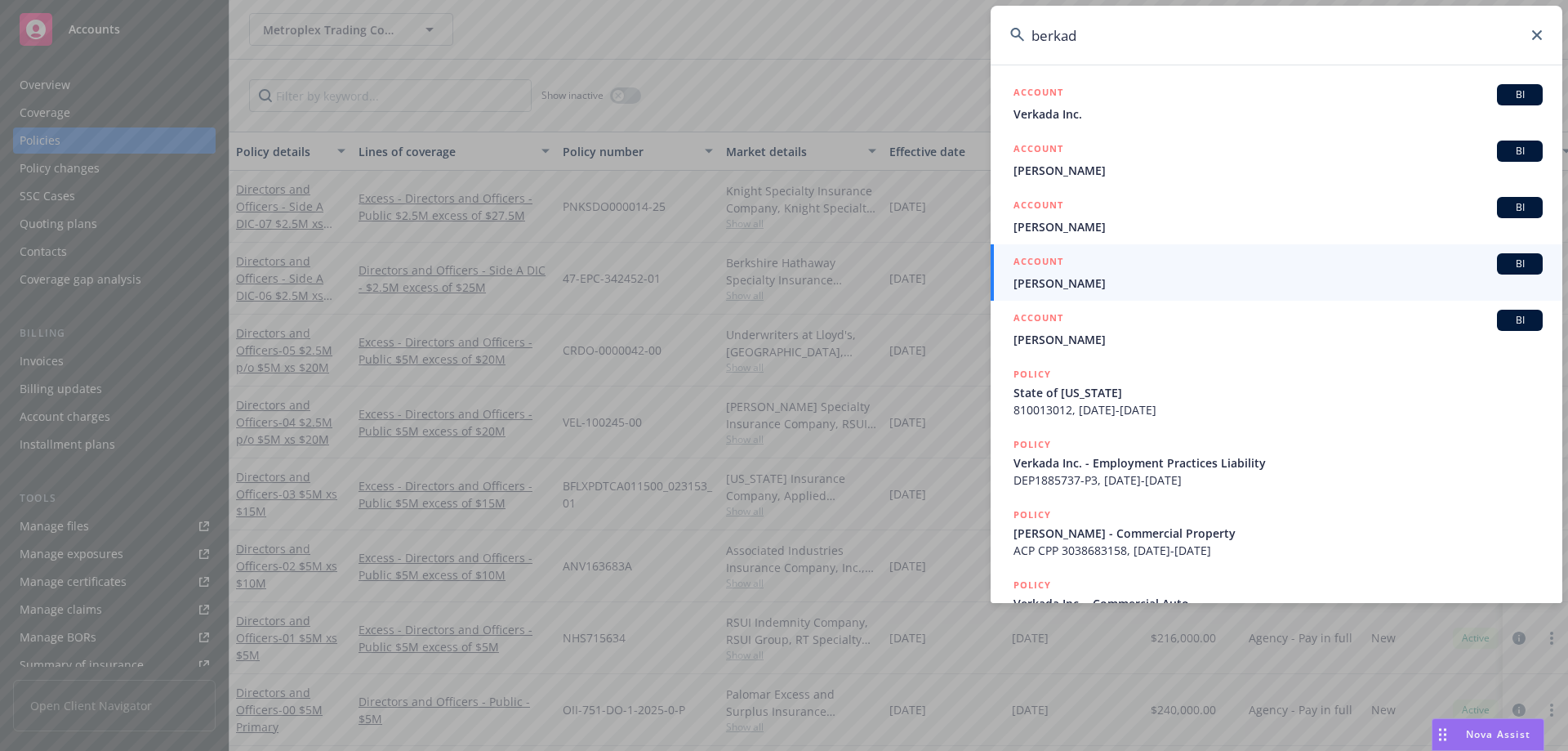
drag, startPoint x: 1115, startPoint y: 35, endPoint x: 1002, endPoint y: 35, distance: 113.0
click at [1002, 35] on input "berkad" at bounding box center [1277, 35] width 572 height 59
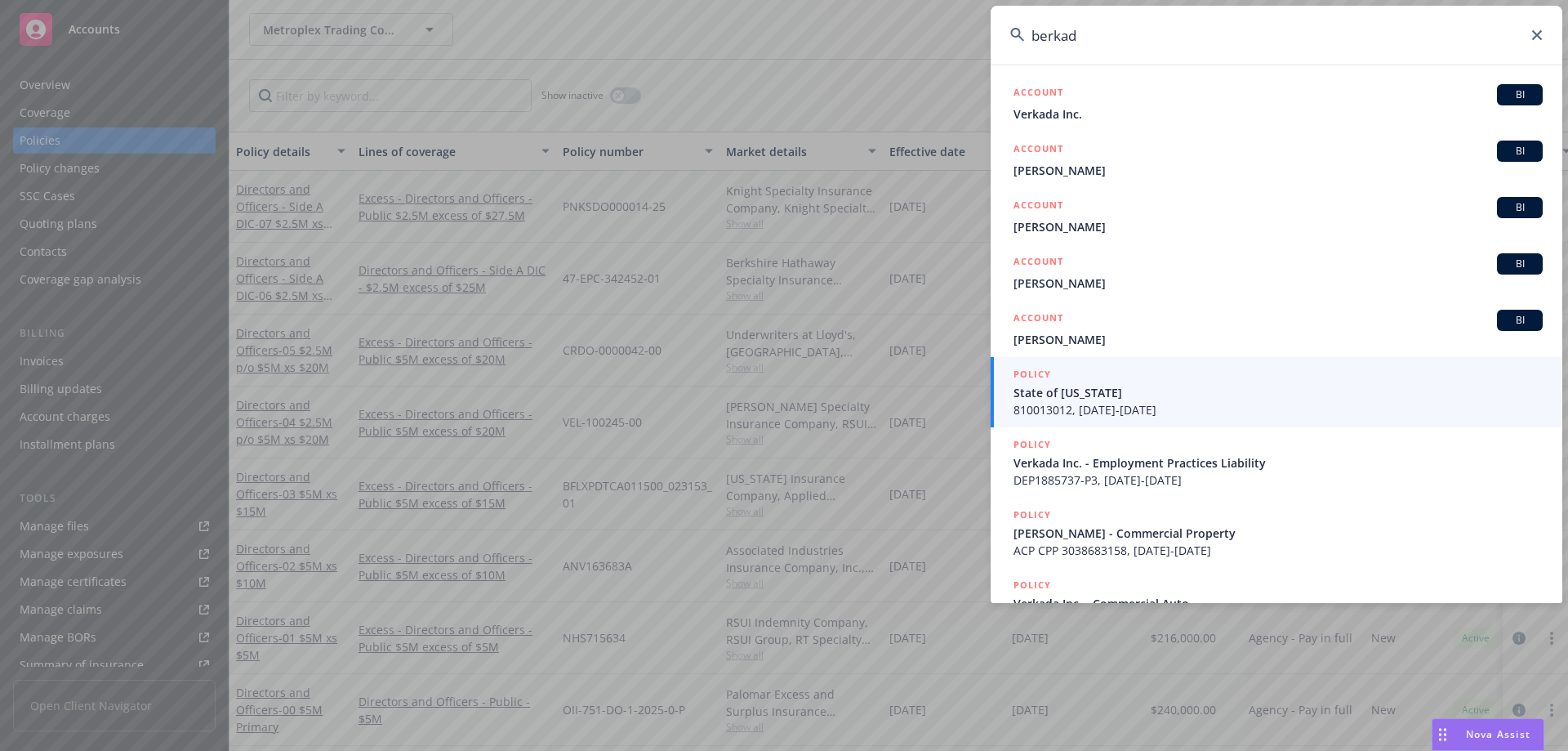
click at [1098, 40] on input "berkad" at bounding box center [1277, 35] width 572 height 59
click at [1097, 40] on input "berkad" at bounding box center [1277, 35] width 572 height 59
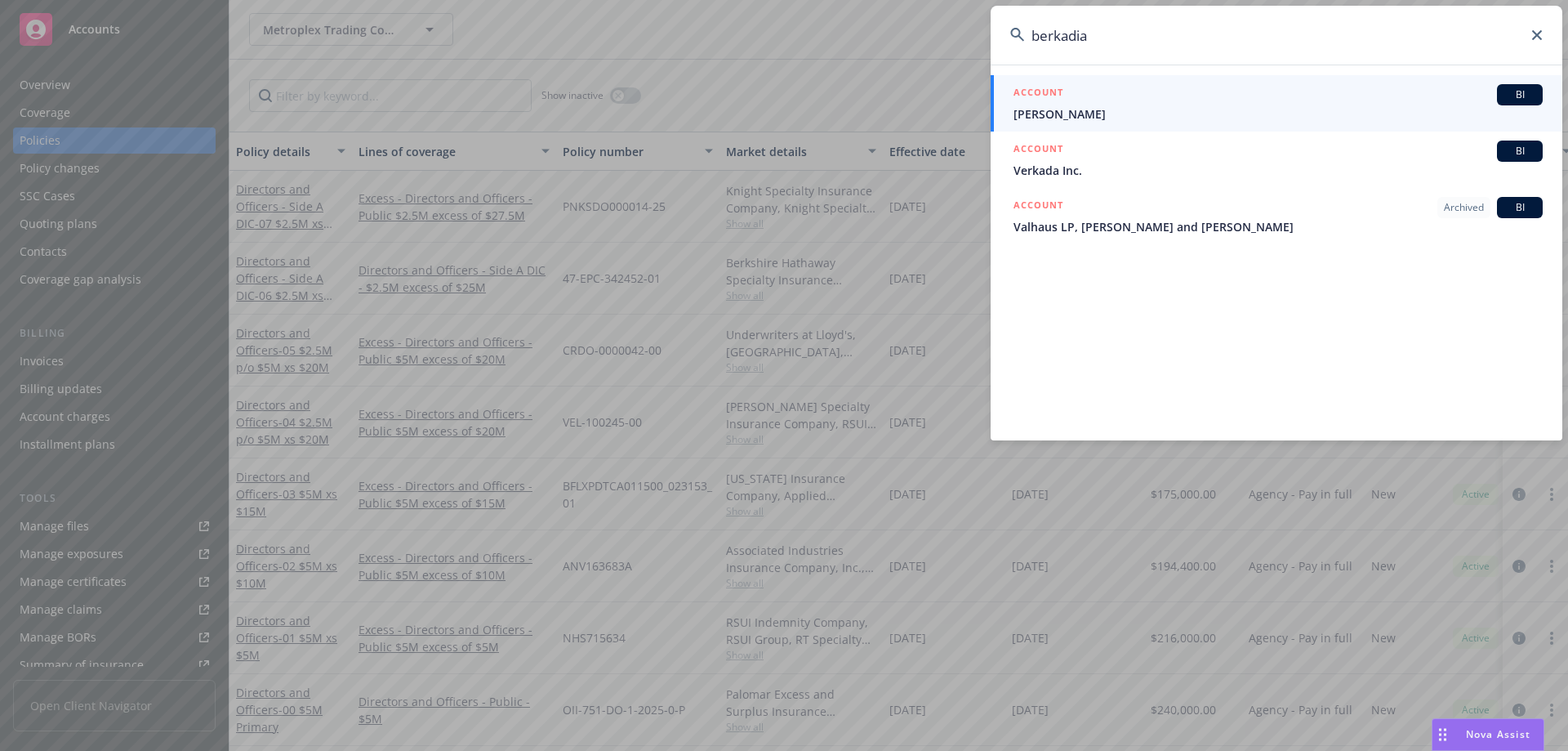
type input "berkadia"
click at [1116, 117] on span "BERNADINE KUSSMAN" at bounding box center [1278, 114] width 529 height 17
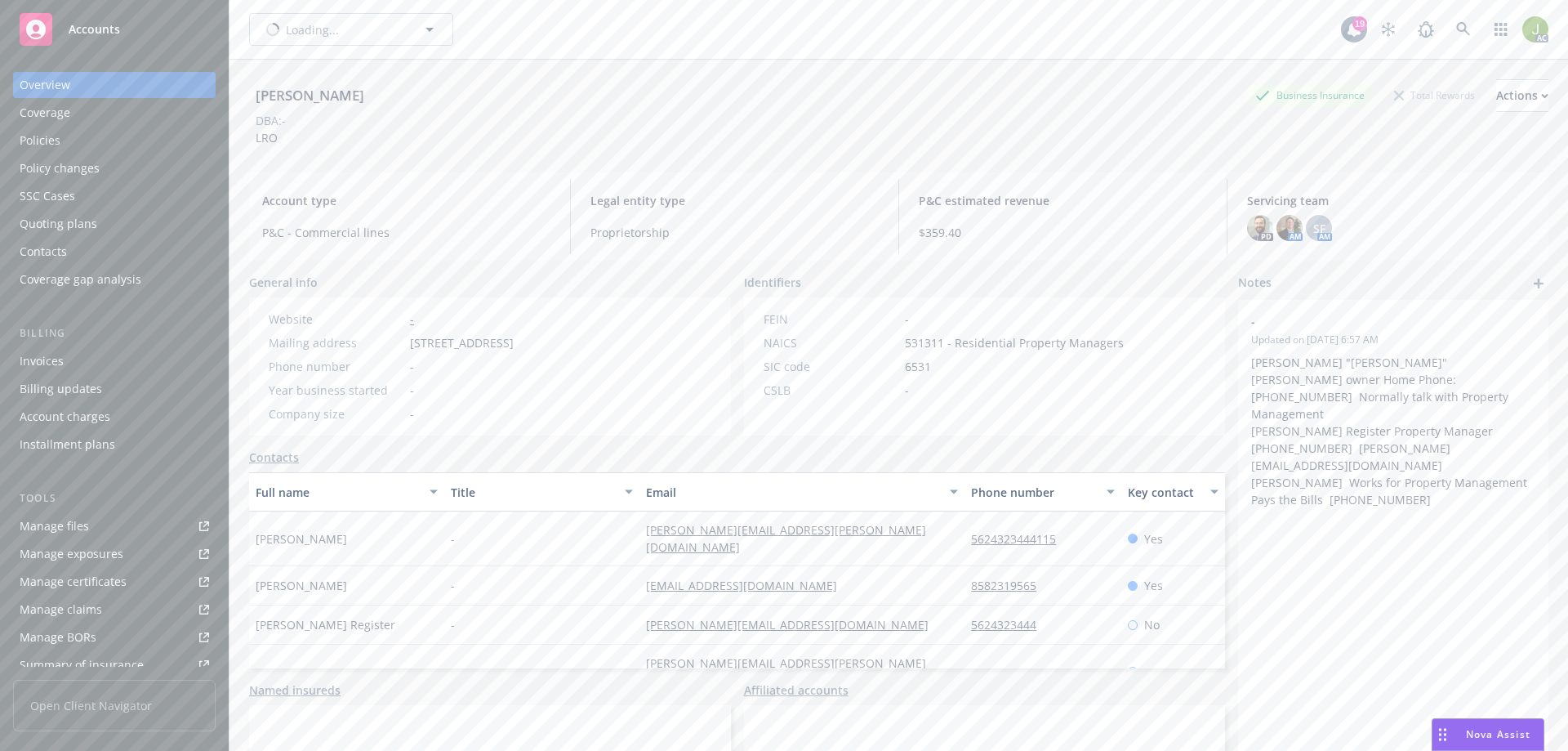
click at [66, 359] on div "Invoices" at bounding box center [115, 361] width 189 height 26
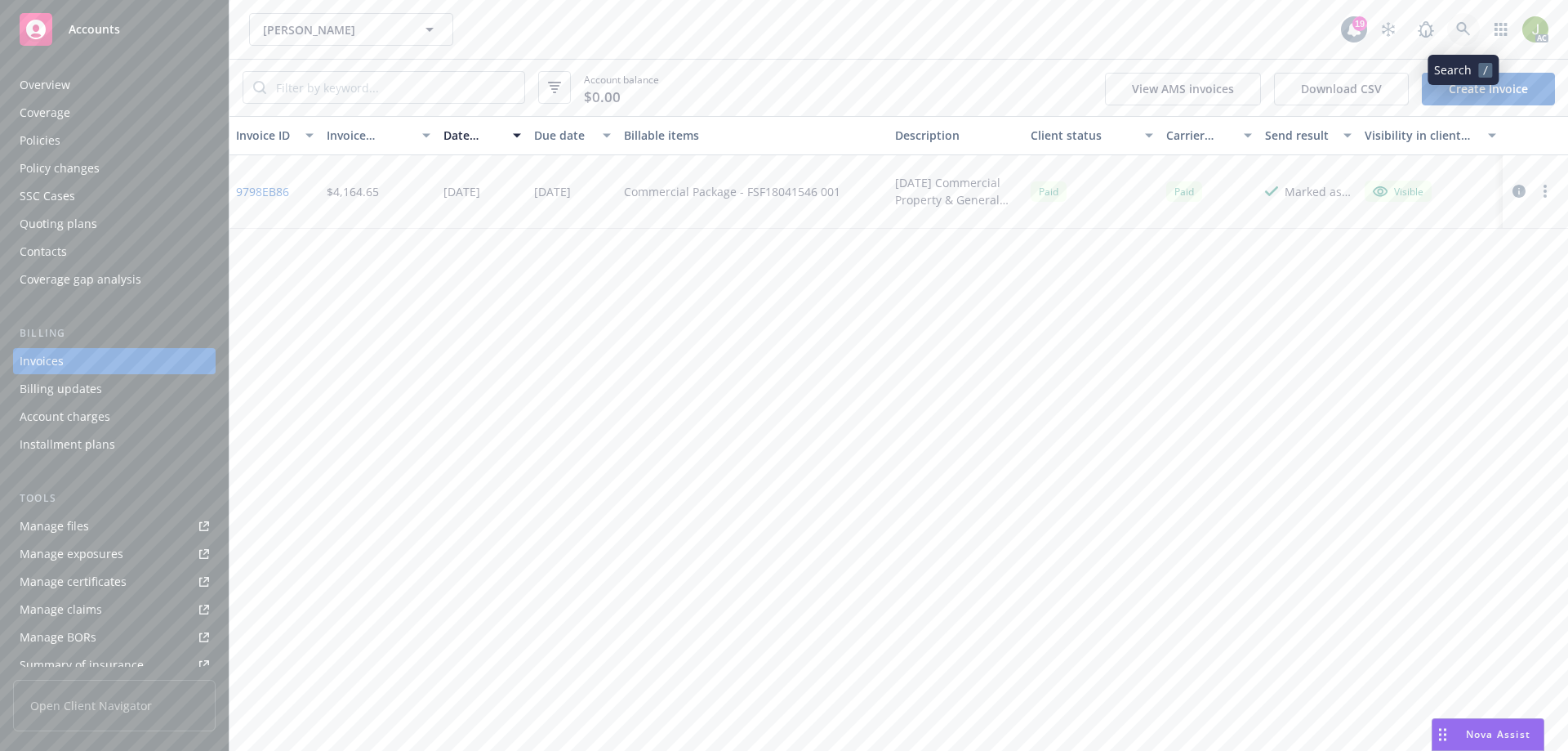
click at [1461, 37] on link at bounding box center [1463, 29] width 33 height 33
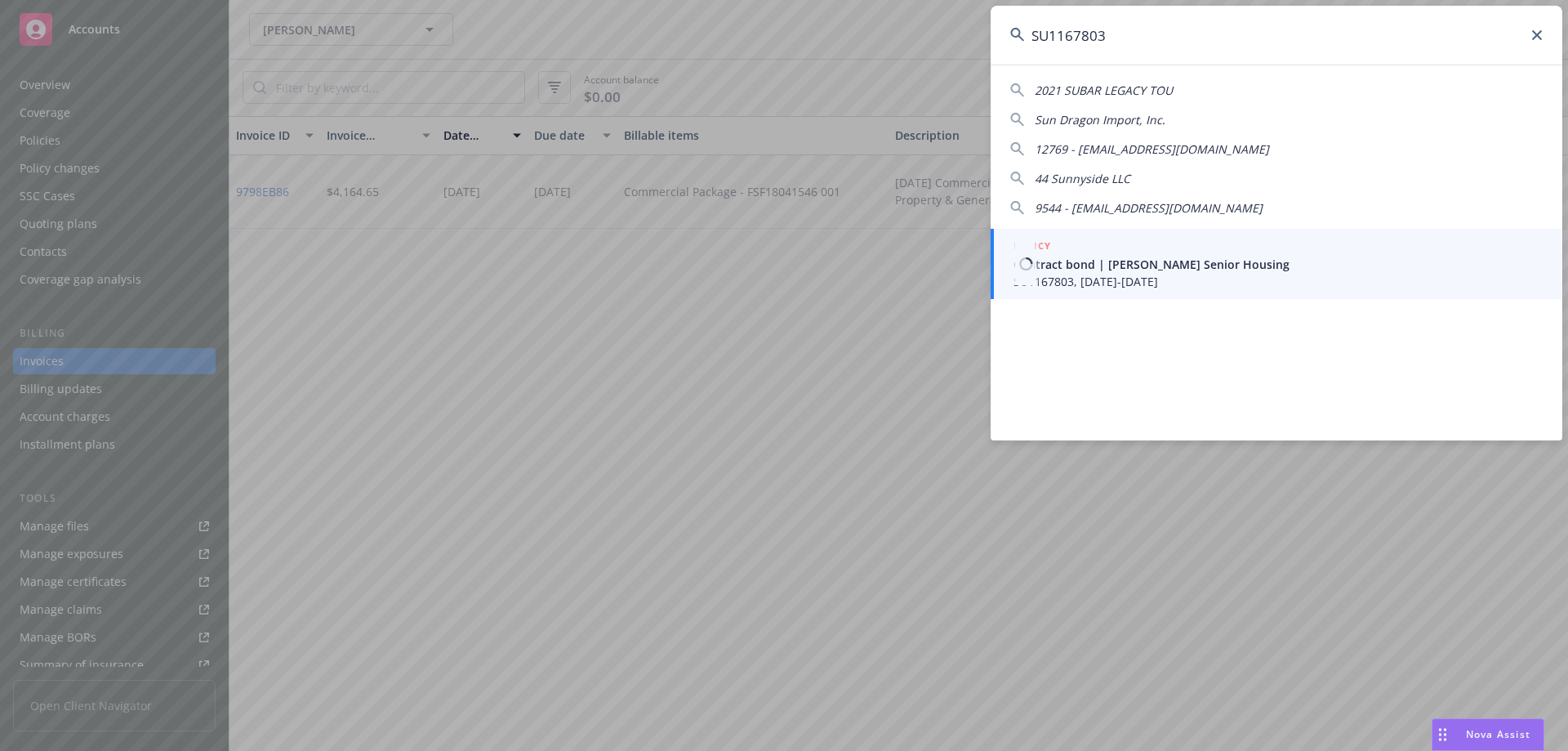
type input "SU1167803"
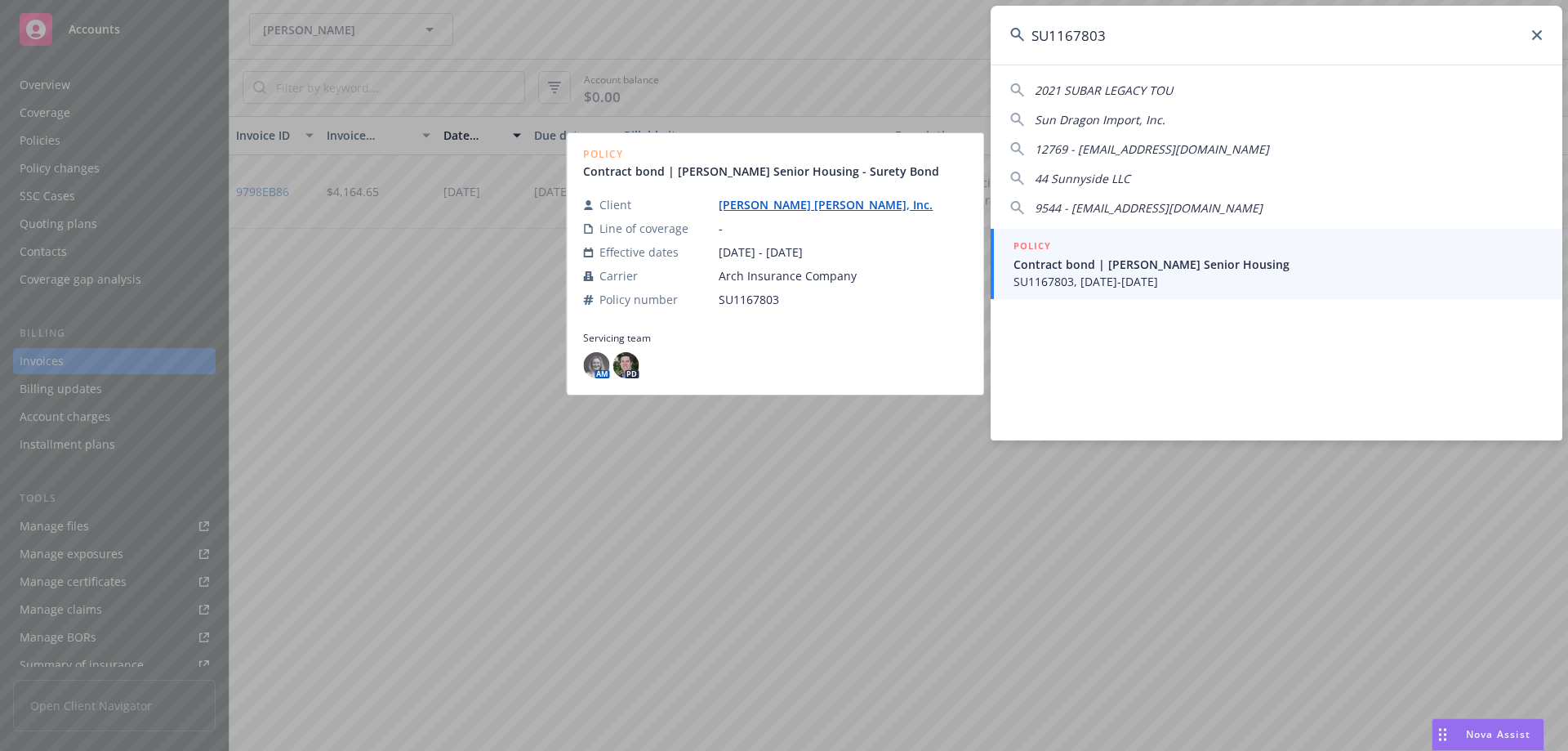
click at [1225, 277] on span "SU1167803, 05/24/2022-11/23/2023" at bounding box center [1278, 281] width 529 height 17
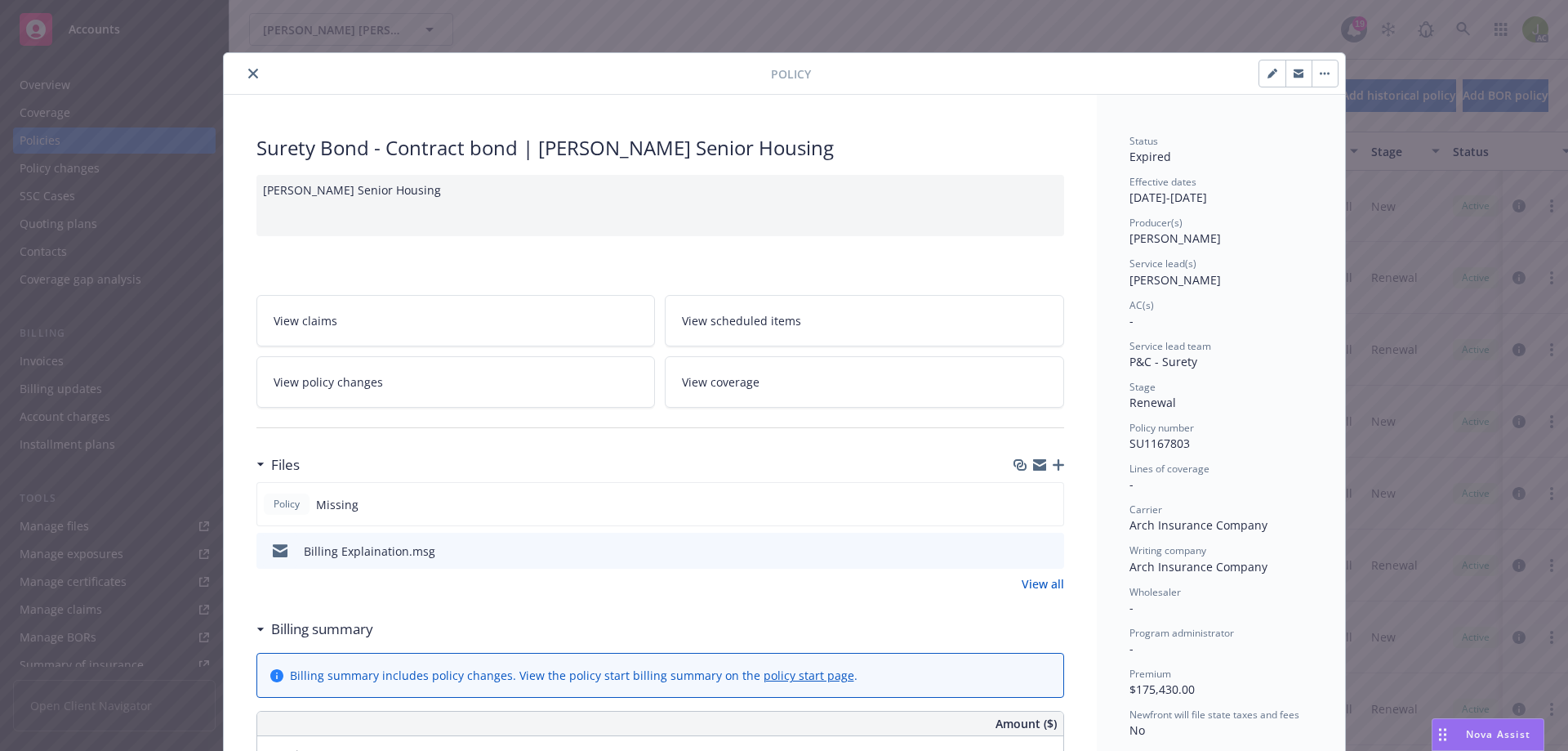
click at [1045, 551] on icon "preview file" at bounding box center [1049, 550] width 15 height 11
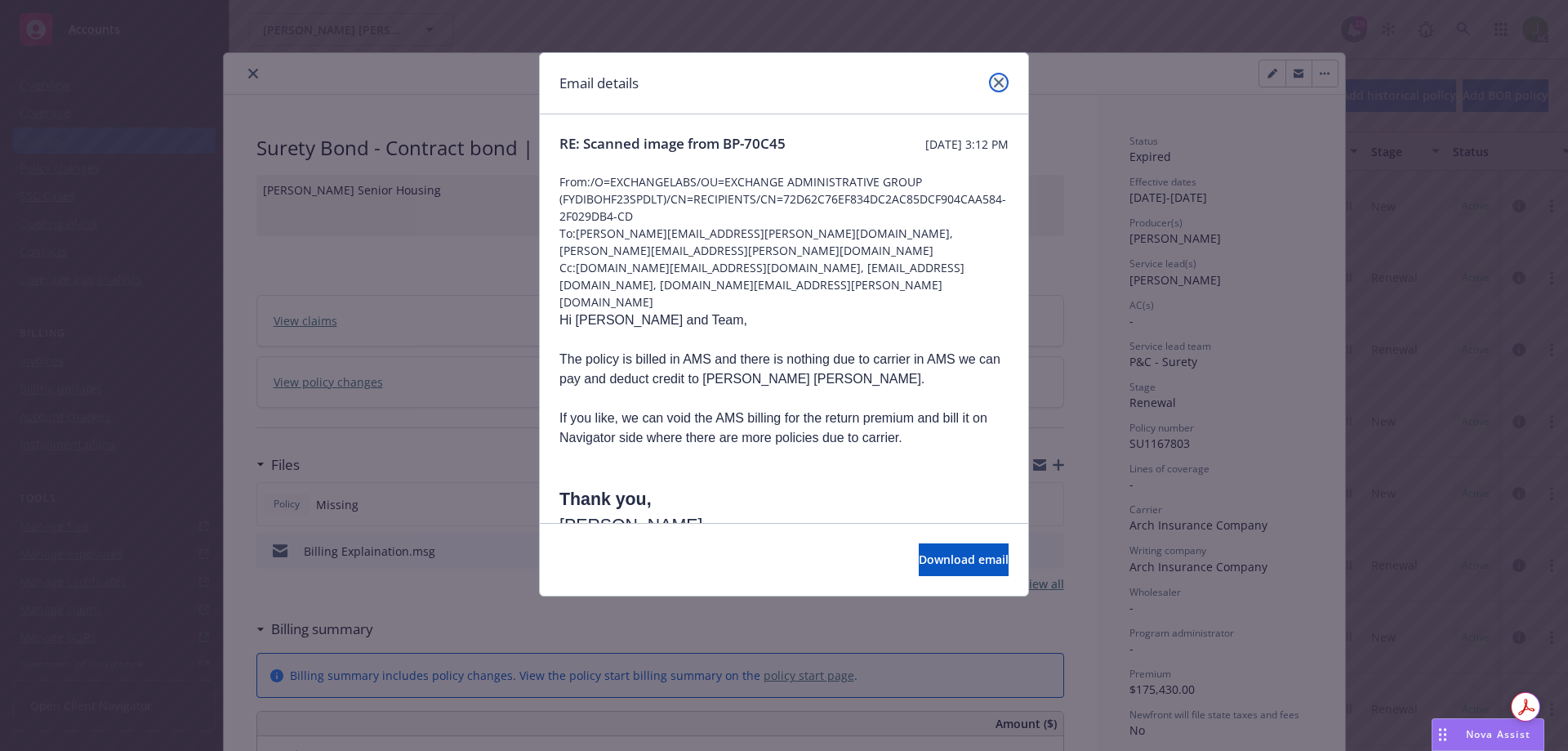
click at [992, 89] on link "close" at bounding box center [999, 83] width 20 height 20
